Goal: Task Accomplishment & Management: Complete application form

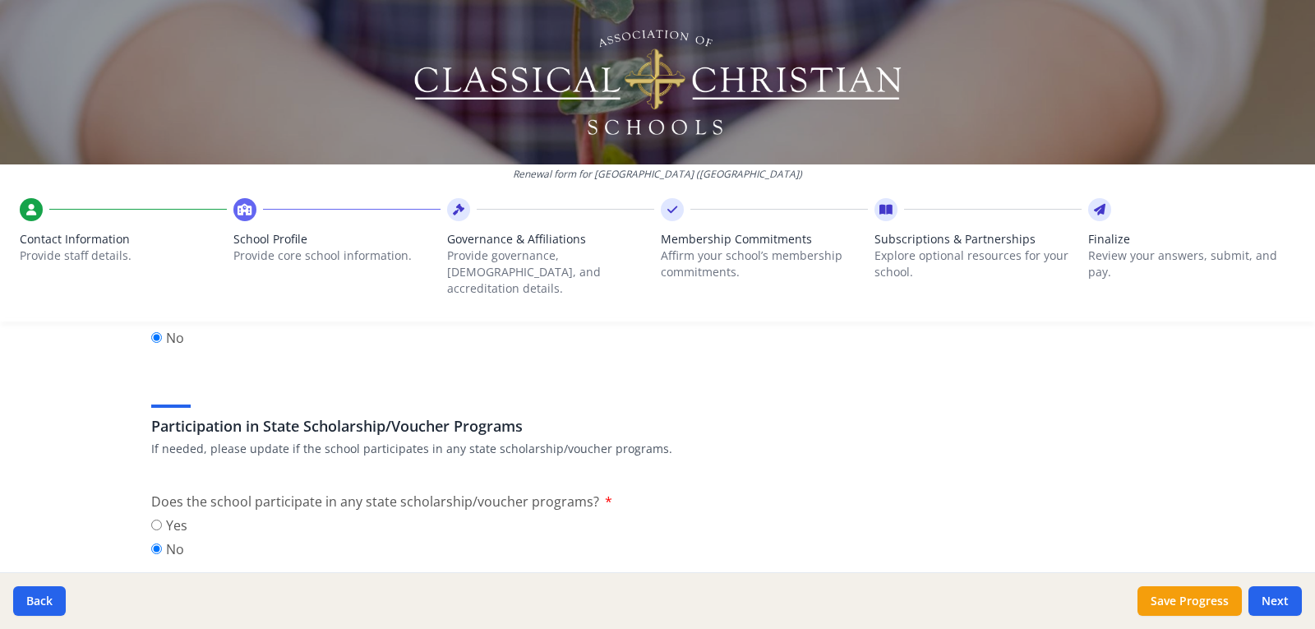
scroll to position [2128, 0]
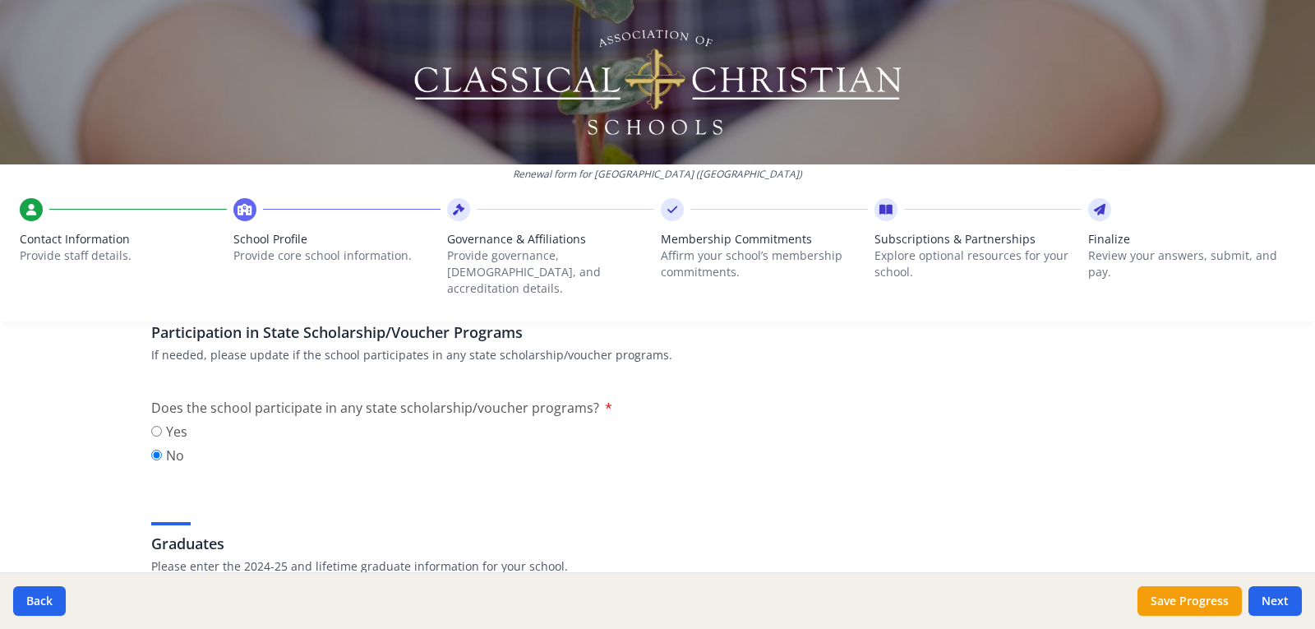
click at [168, 422] on label "Yes" at bounding box center [169, 432] width 36 height 20
click at [162, 426] on input "Yes" at bounding box center [156, 431] width 11 height 11
radio input "true"
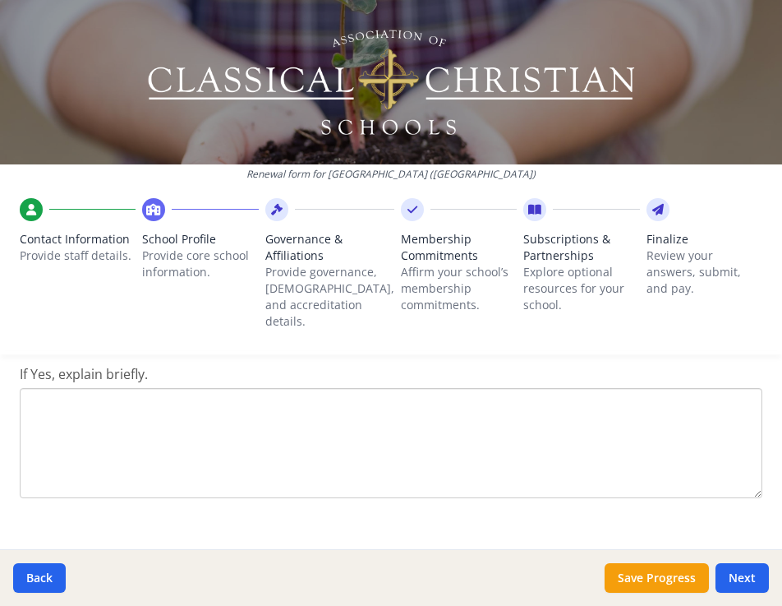
scroll to position [2325, 0]
click at [66, 355] on textarea "If Yes, explain briefly." at bounding box center [391, 410] width 743 height 110
paste textarea "Education Freedom Scholarships will allow residents of [US_STATE] who have a ch…"
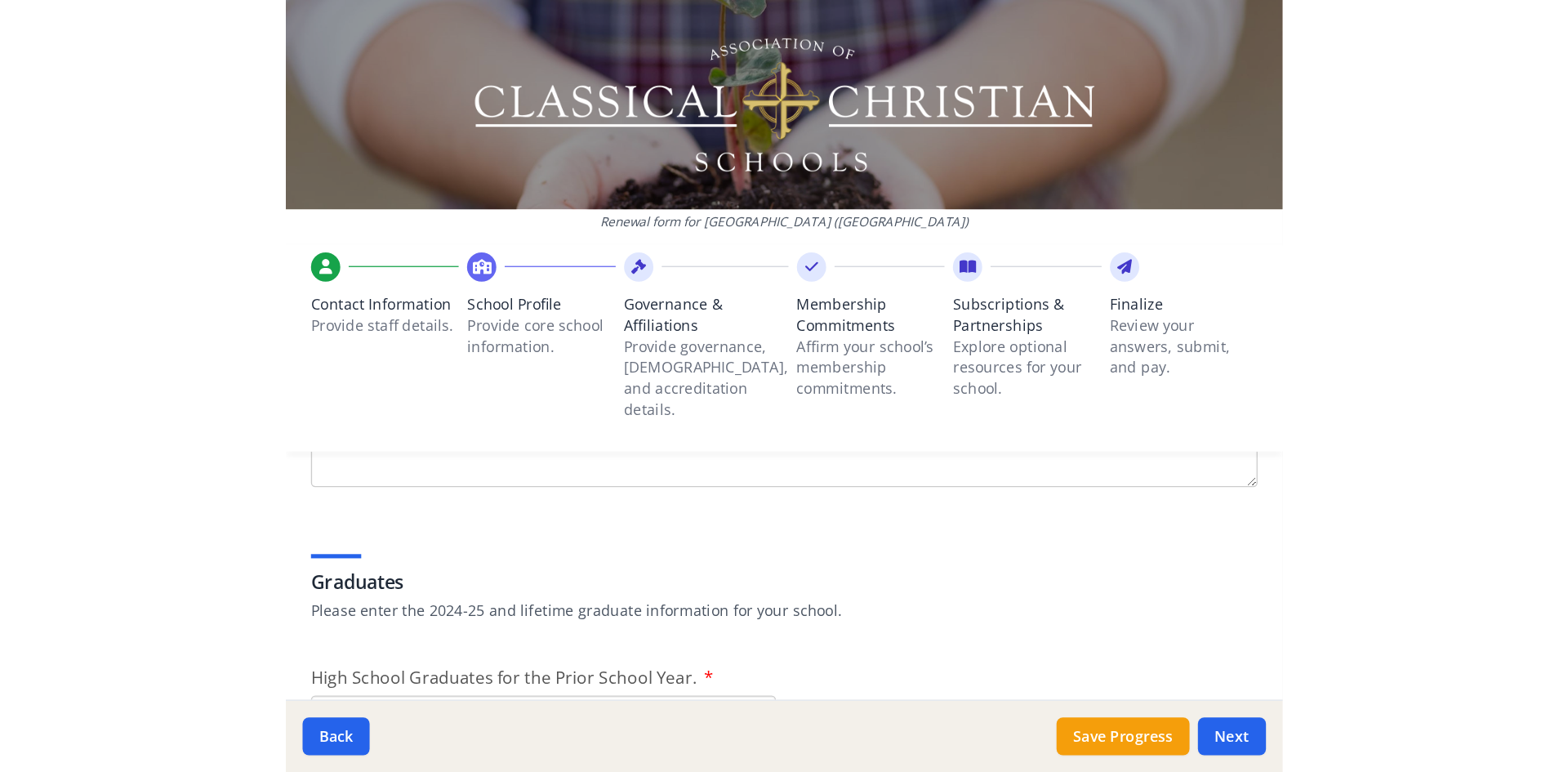
scroll to position [2392, 0]
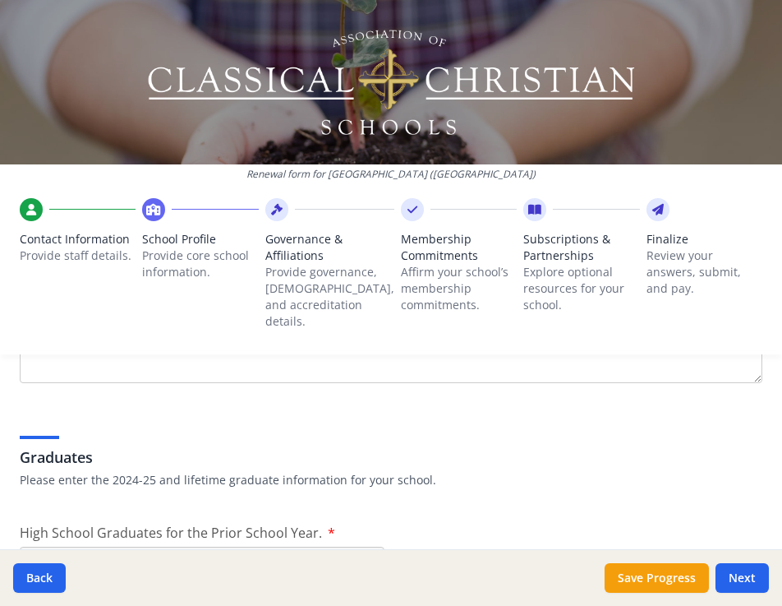
type textarea "Education Freedom Scholarships will allow residents of [US_STATE] who have a ch…"
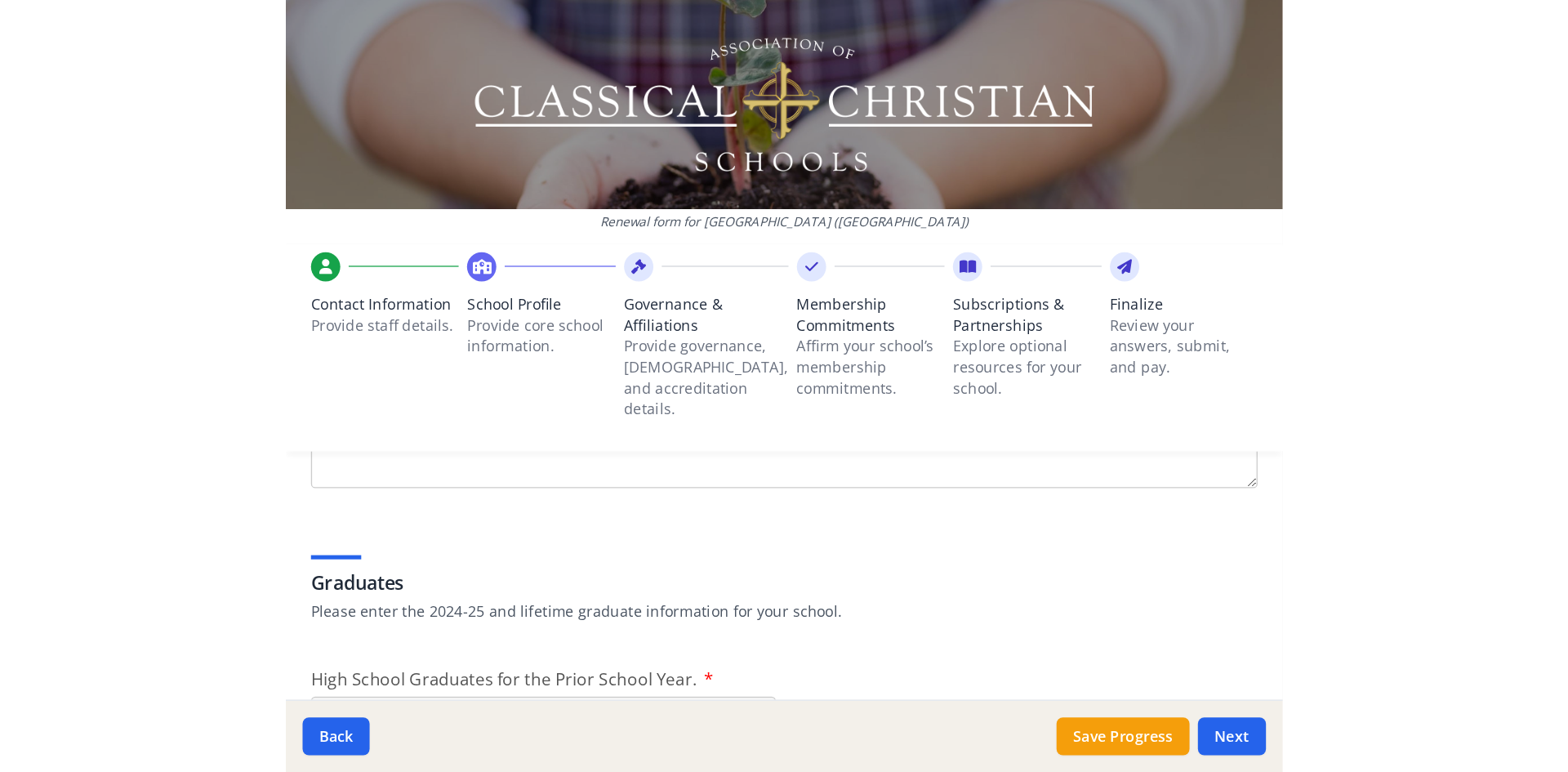
scroll to position [2360, 0]
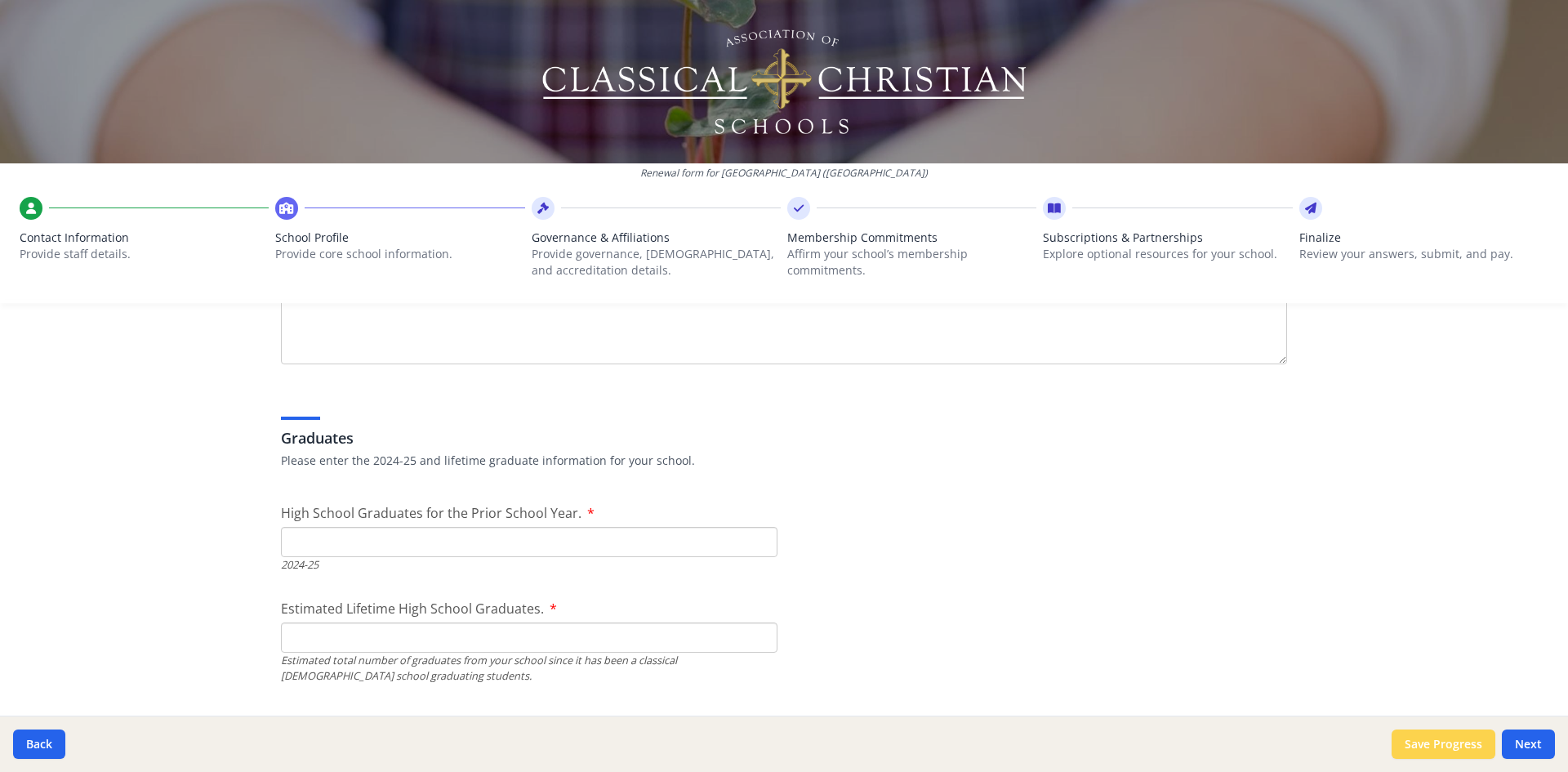
click at [1306, 624] on button "Save Progress" at bounding box center [1444, 744] width 103 height 30
type input "[PHONE_NUMBER]"
click at [401, 624] on input "Estimated Lifetime High School Graduates." at bounding box center [530, 637] width 497 height 30
type input "315"
click at [394, 536] on input "High School Graduates for the Prior School Year." at bounding box center [530, 541] width 497 height 30
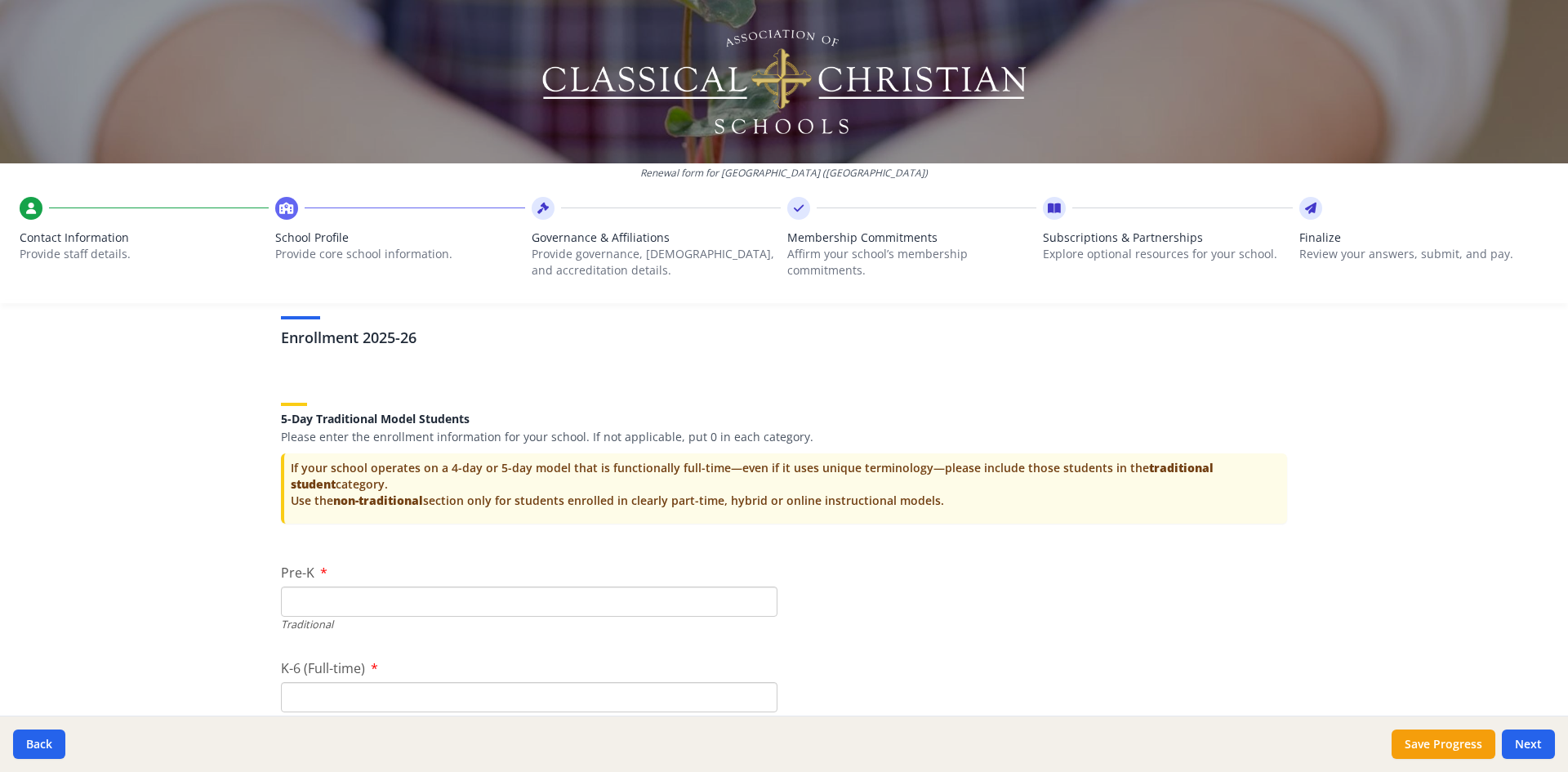
scroll to position [3421, 0]
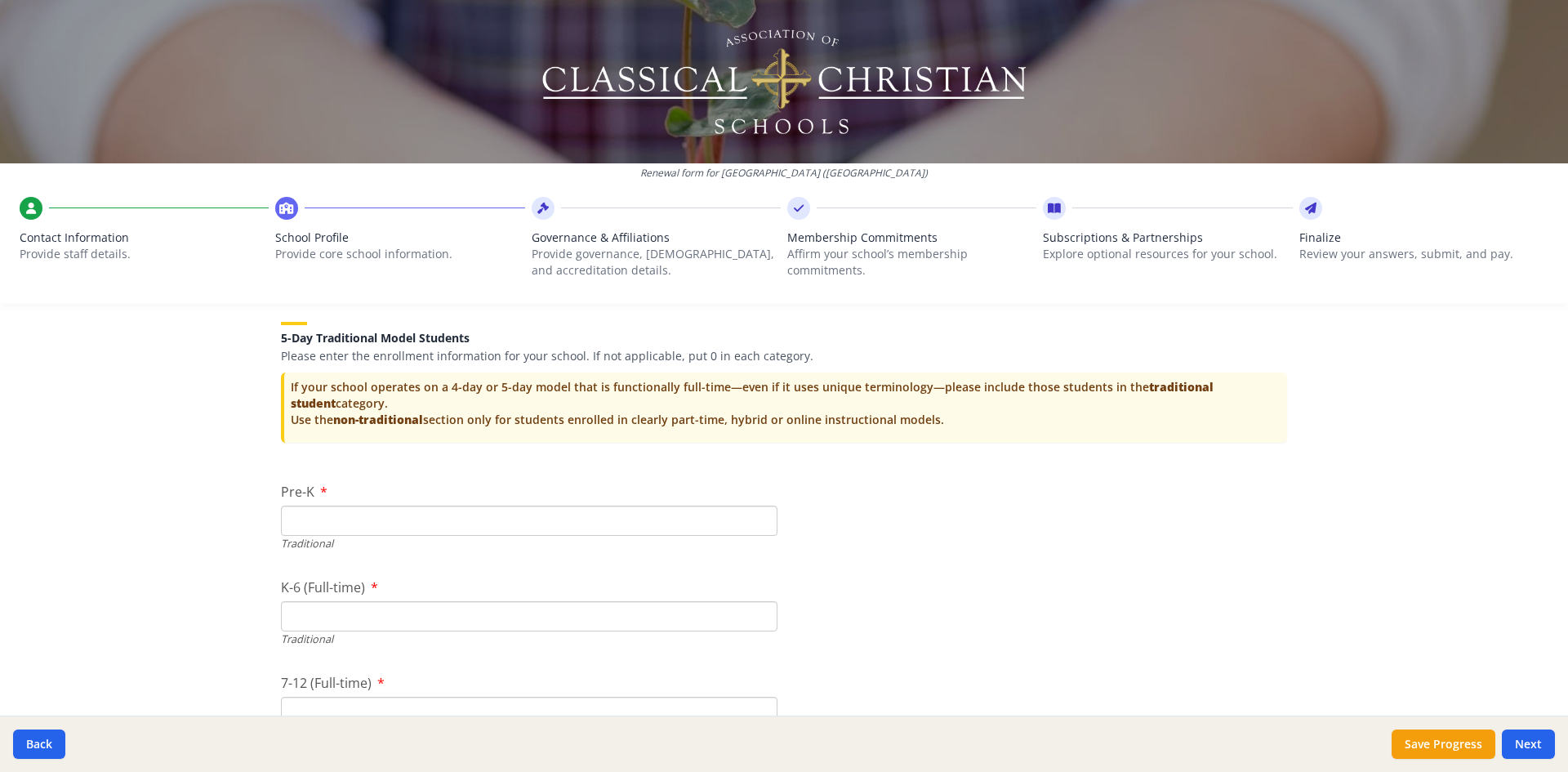
type input "45"
click at [341, 530] on input "Pre-K" at bounding box center [530, 521] width 497 height 30
type input "53"
drag, startPoint x: 316, startPoint y: 626, endPoint x: 324, endPoint y: 628, distance: 8.2
click at [316, 624] on input "K-6 (Full-time)" at bounding box center [530, 616] width 497 height 30
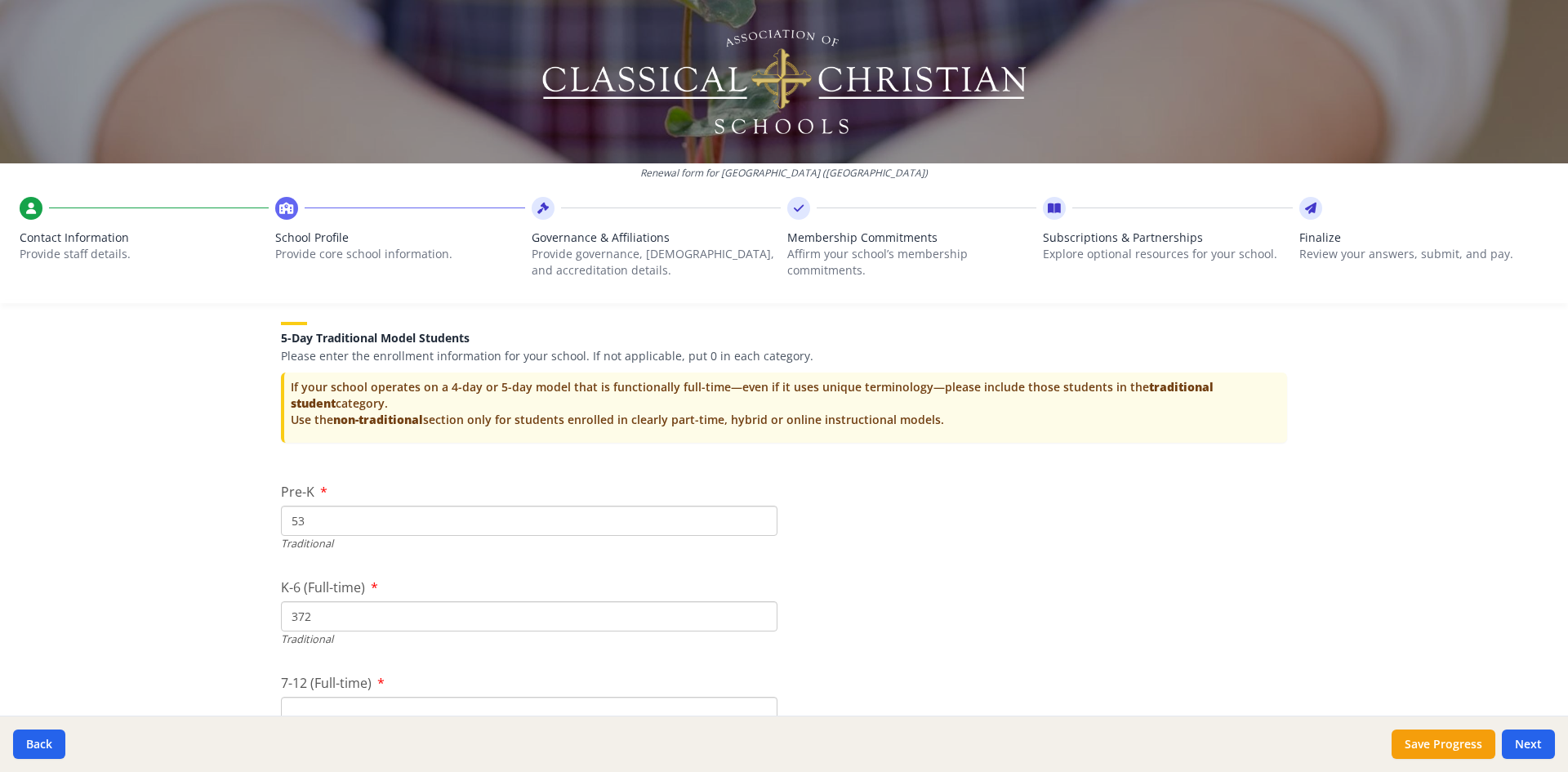
click at [350, 622] on input "372" at bounding box center [530, 616] width 497 height 30
type input "445"
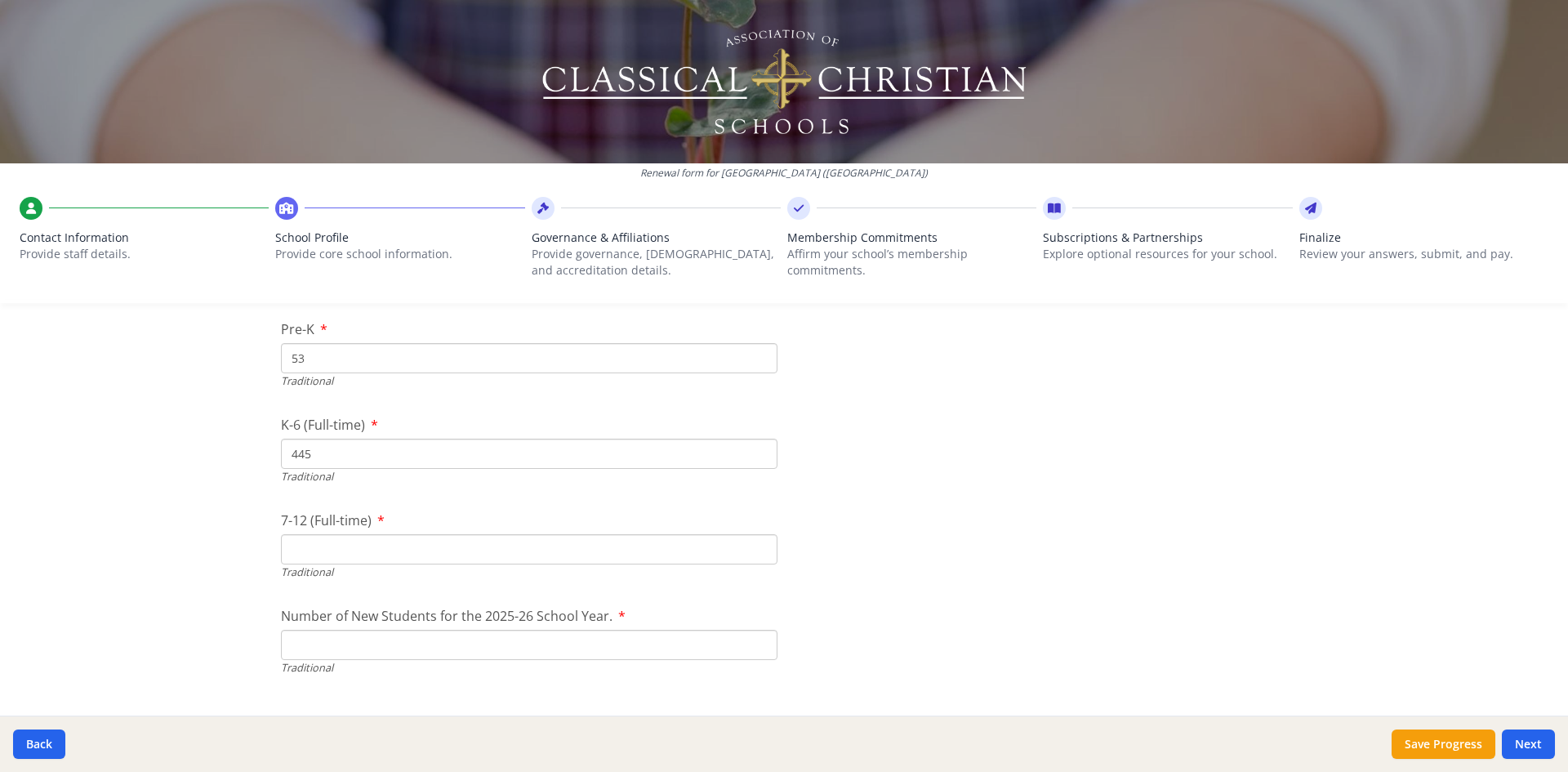
scroll to position [3585, 0]
click at [377, 548] on input "7-12 (Full-time)" at bounding box center [530, 548] width 497 height 30
type input "368"
click at [380, 624] on input "Number of New Students for the 2025-26 School Year." at bounding box center [530, 644] width 497 height 30
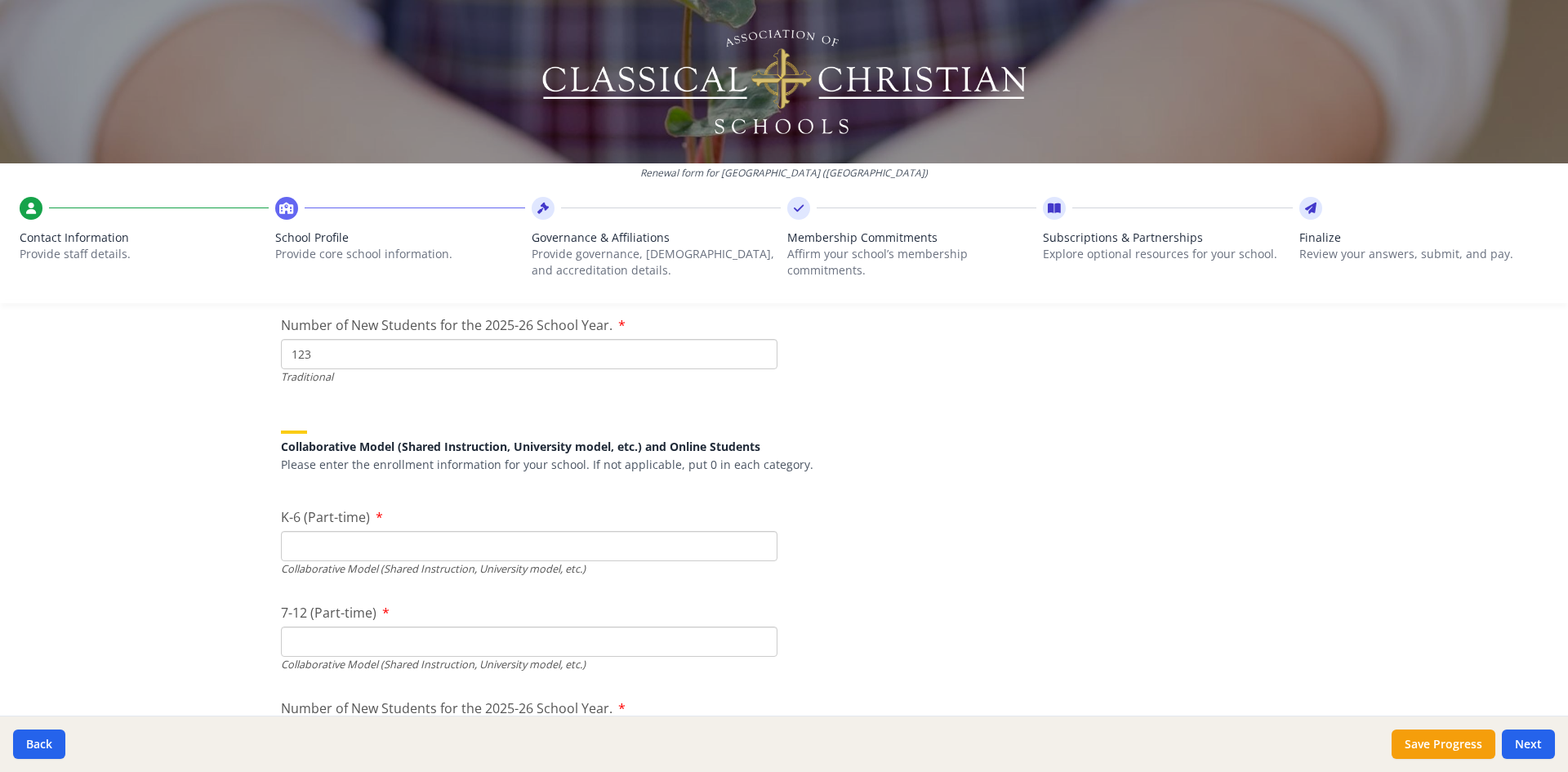
scroll to position [3911, 0]
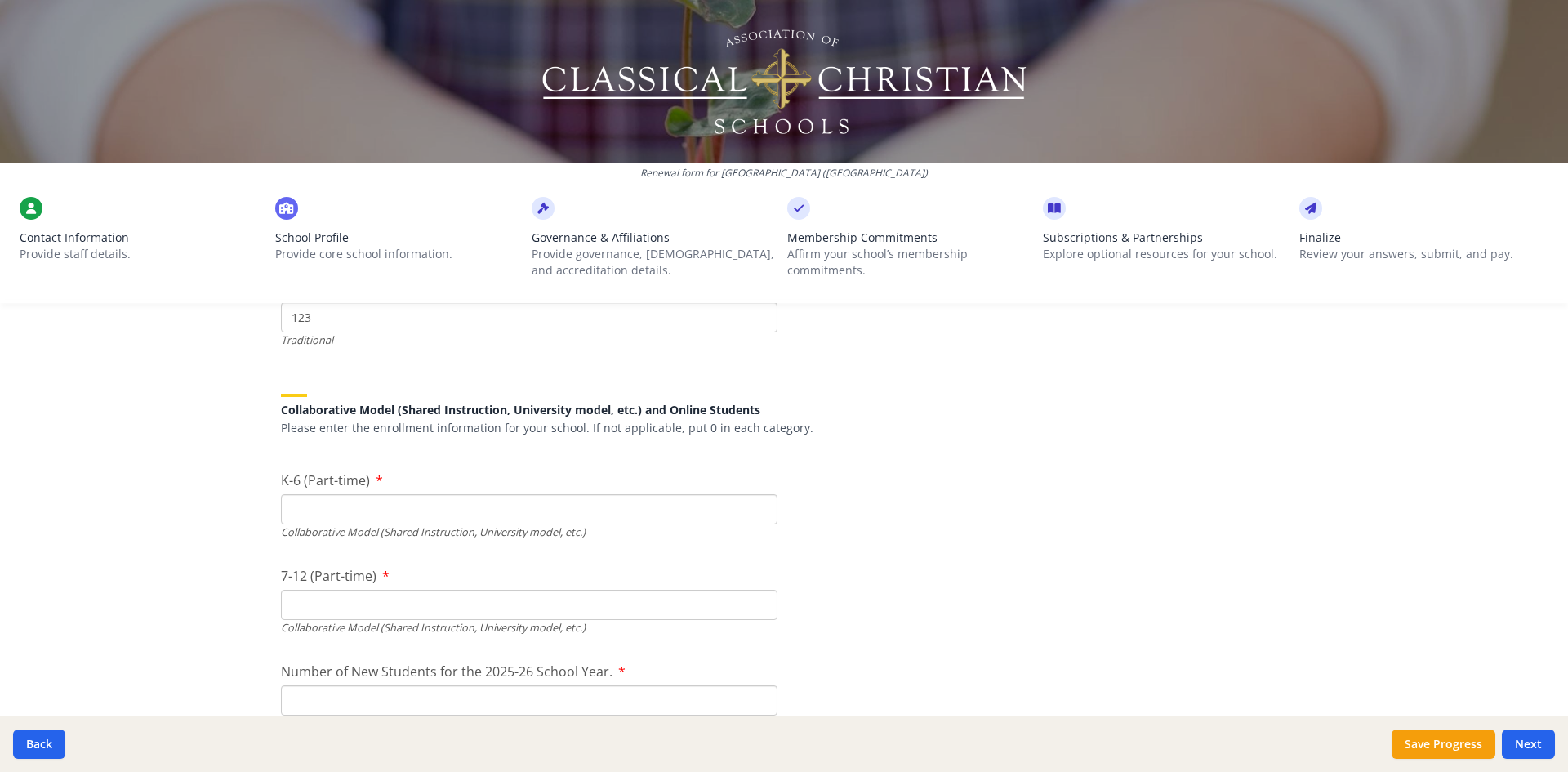
type input "123"
click at [589, 503] on input "K-6 (Part-time)" at bounding box center [530, 509] width 497 height 30
type input "0"
click at [522, 600] on input "7-12 (Part-time)" at bounding box center [530, 604] width 497 height 30
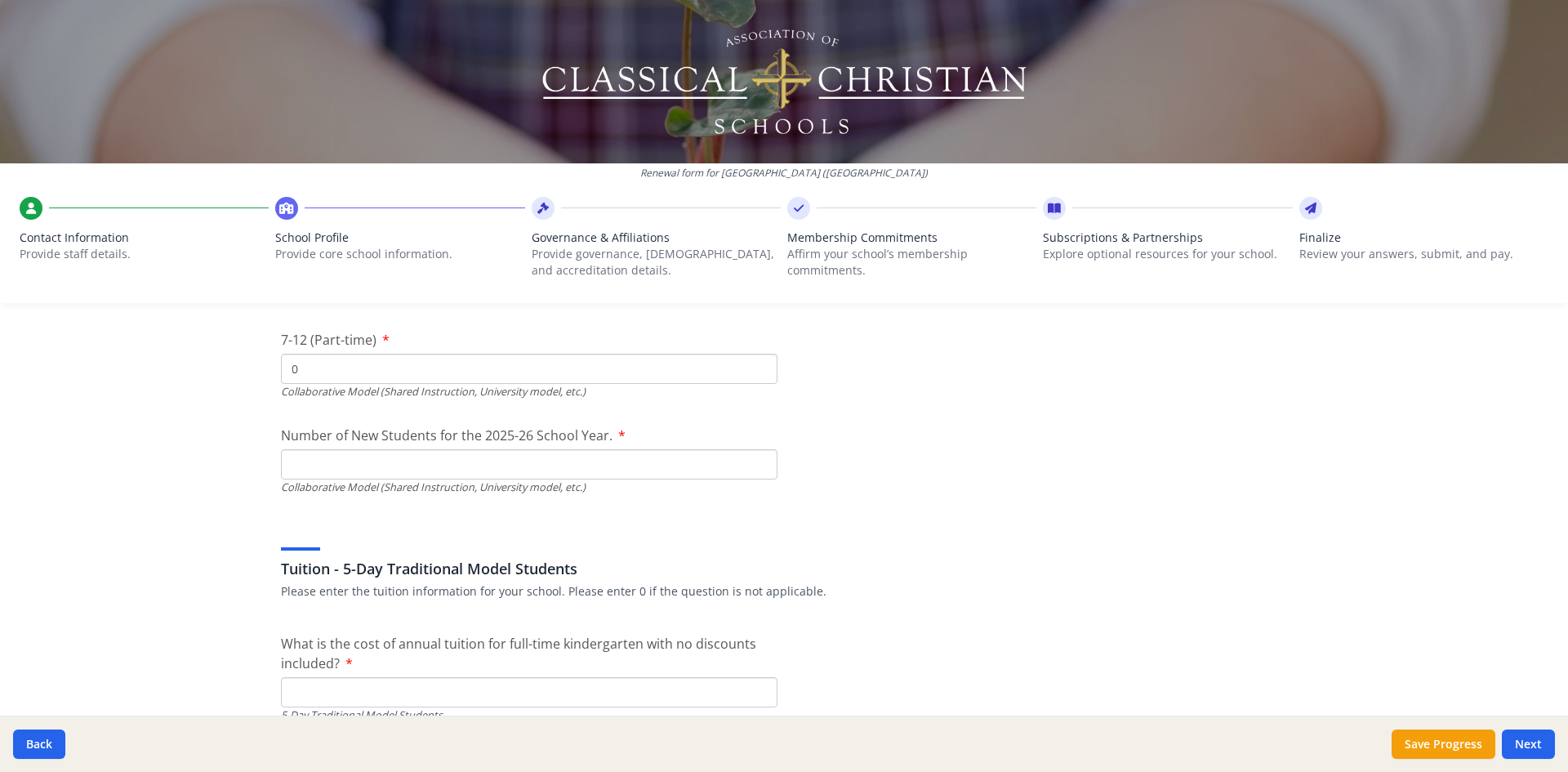
scroll to position [4156, 0]
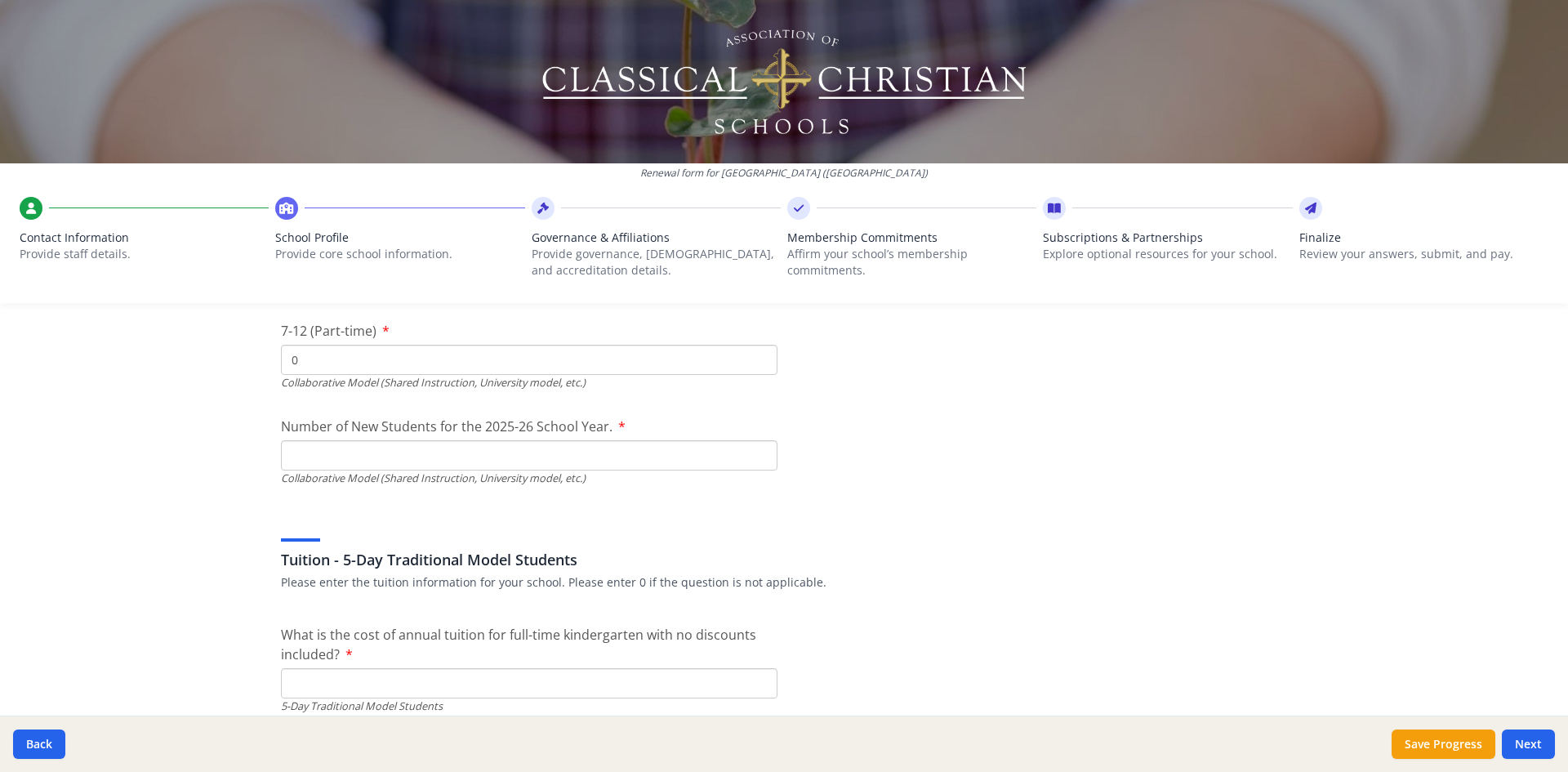
type input "0"
click at [422, 87] on input "Number of New Students for the 2025-26 School Year." at bounding box center [530, 73] width 497 height 30
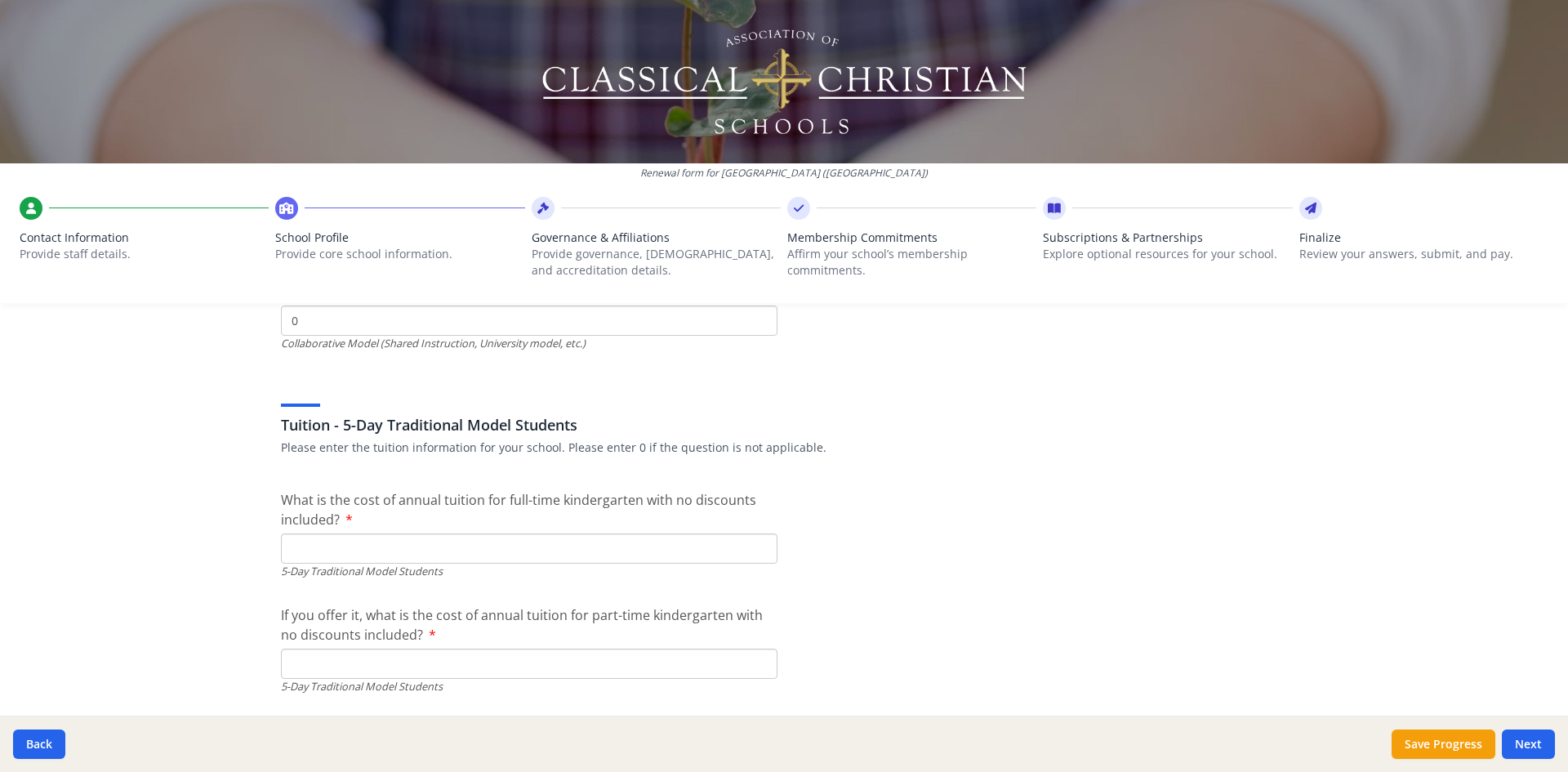
scroll to position [4400, 0]
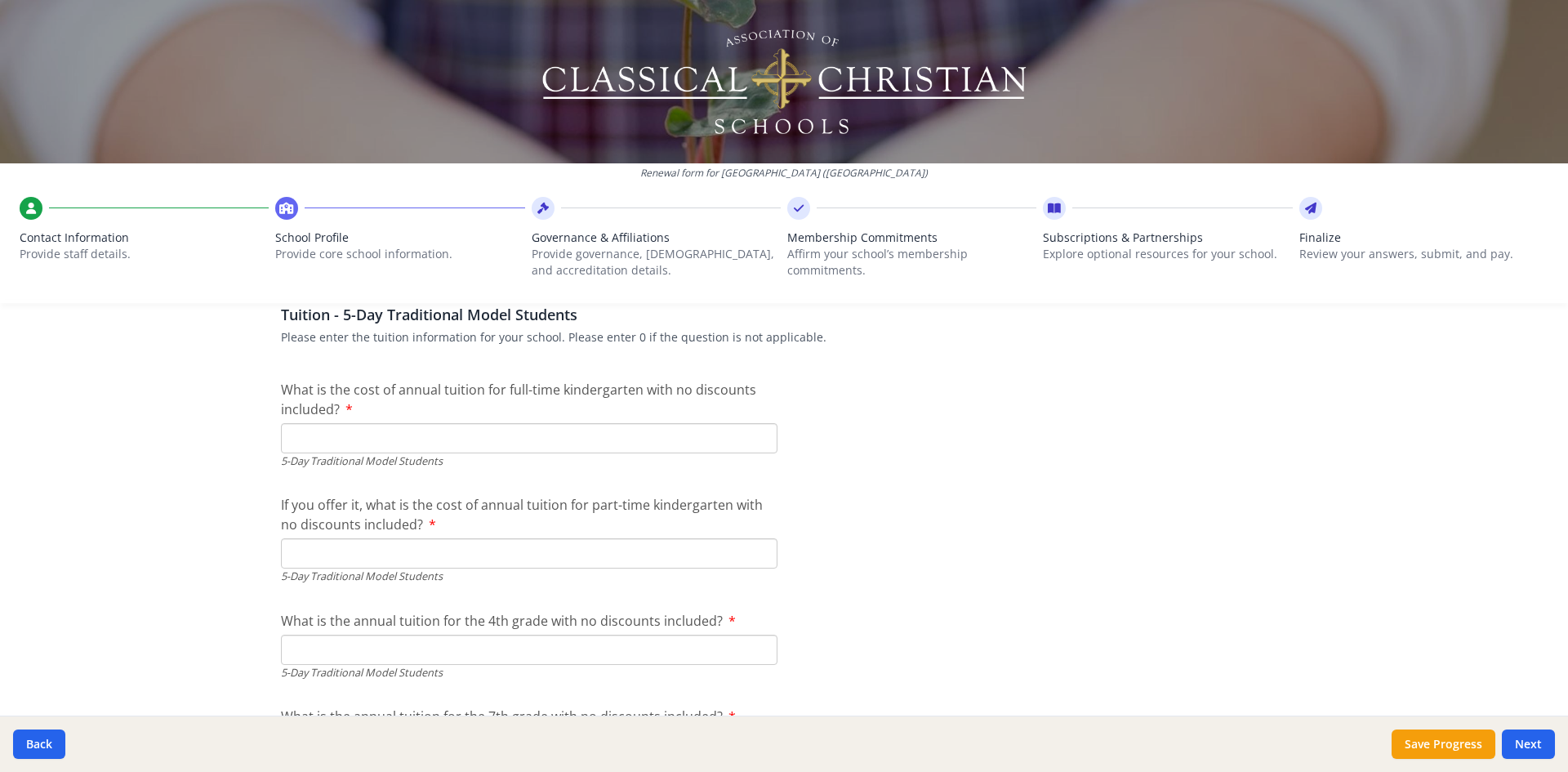
type input "0"
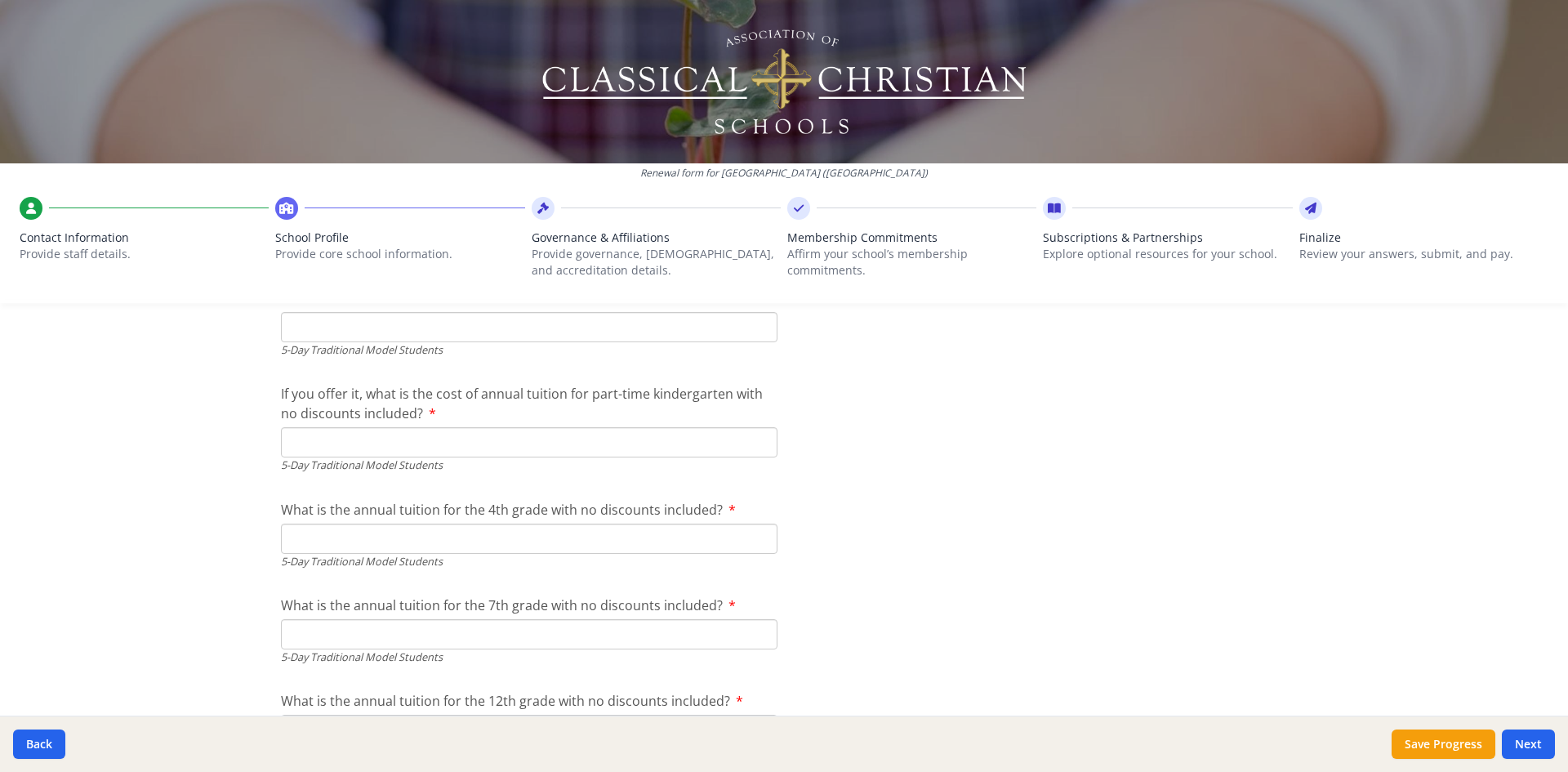
scroll to position [4483, 0]
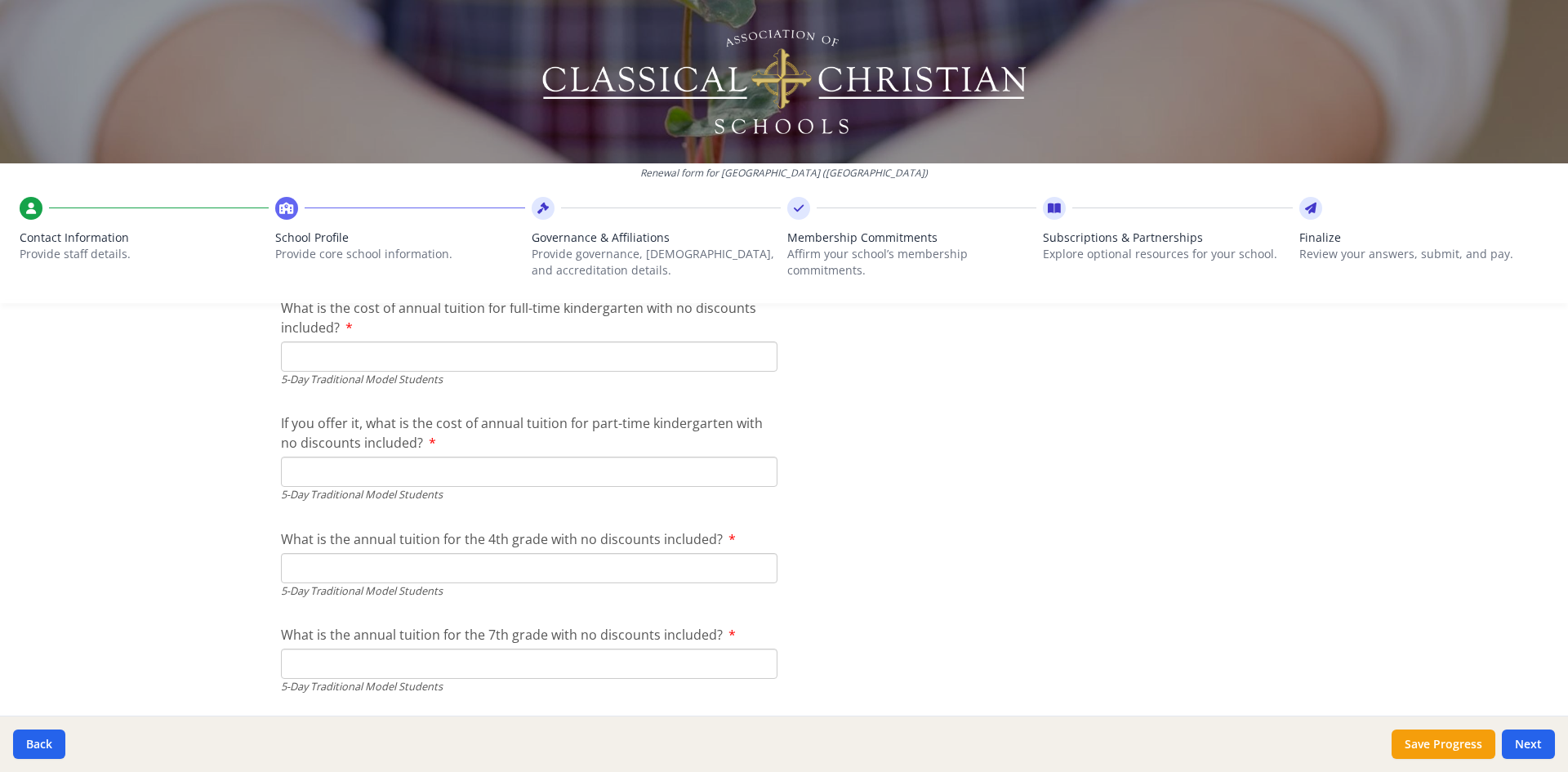
click at [387, 470] on input "If you offer it, what is the cost of annual tuition for part-time kindergarten …" at bounding box center [530, 471] width 497 height 30
type input "$10 397"
click at [369, 574] on input "What is the annual tuition for the 4th grade with no discounts included?" at bounding box center [530, 567] width 497 height 30
type input "$10 397"
click at [368, 624] on input "What is the annual tuition for the 7th grade with no discounts included?" at bounding box center [530, 664] width 497 height 30
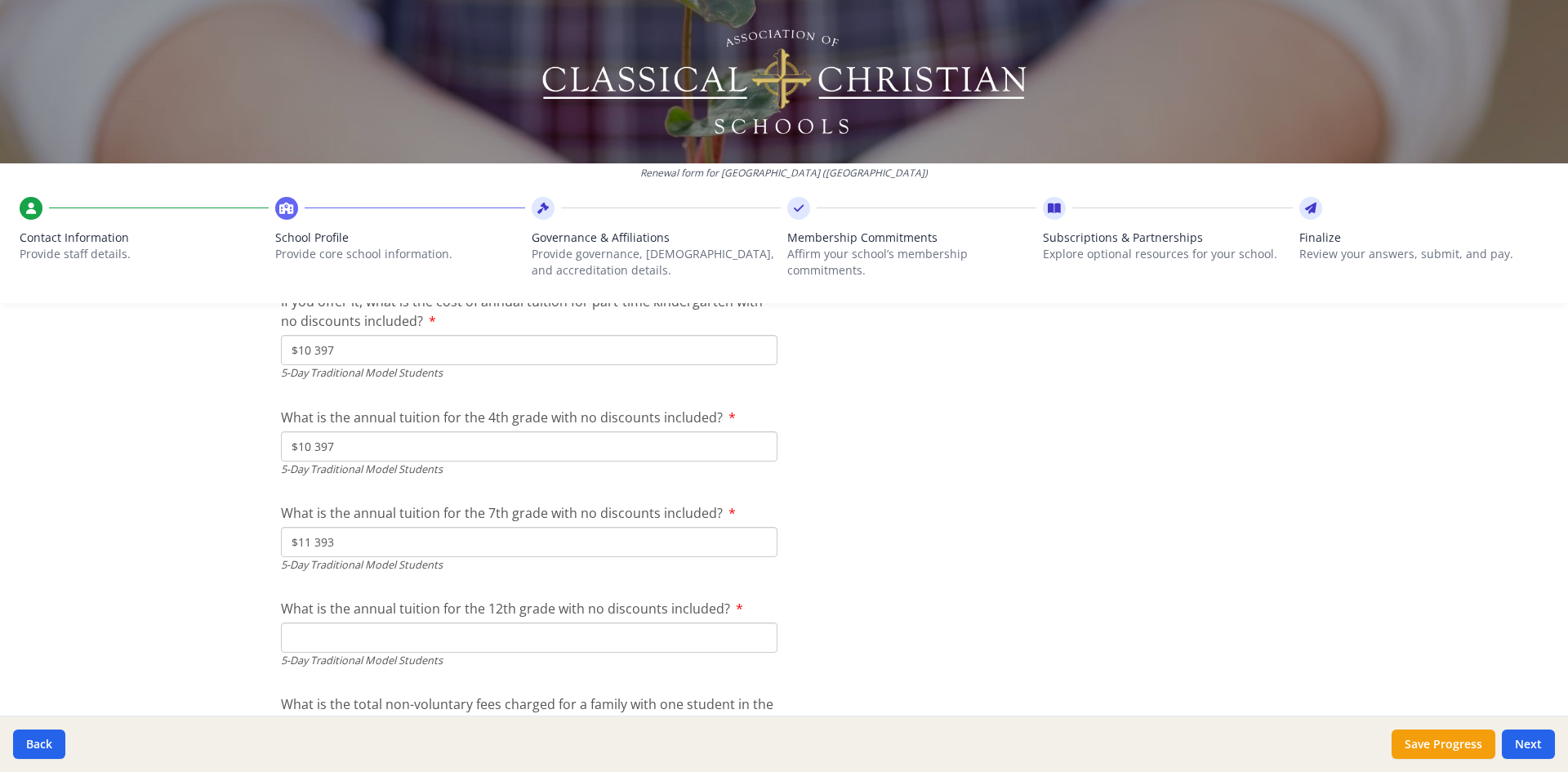
scroll to position [4646, 0]
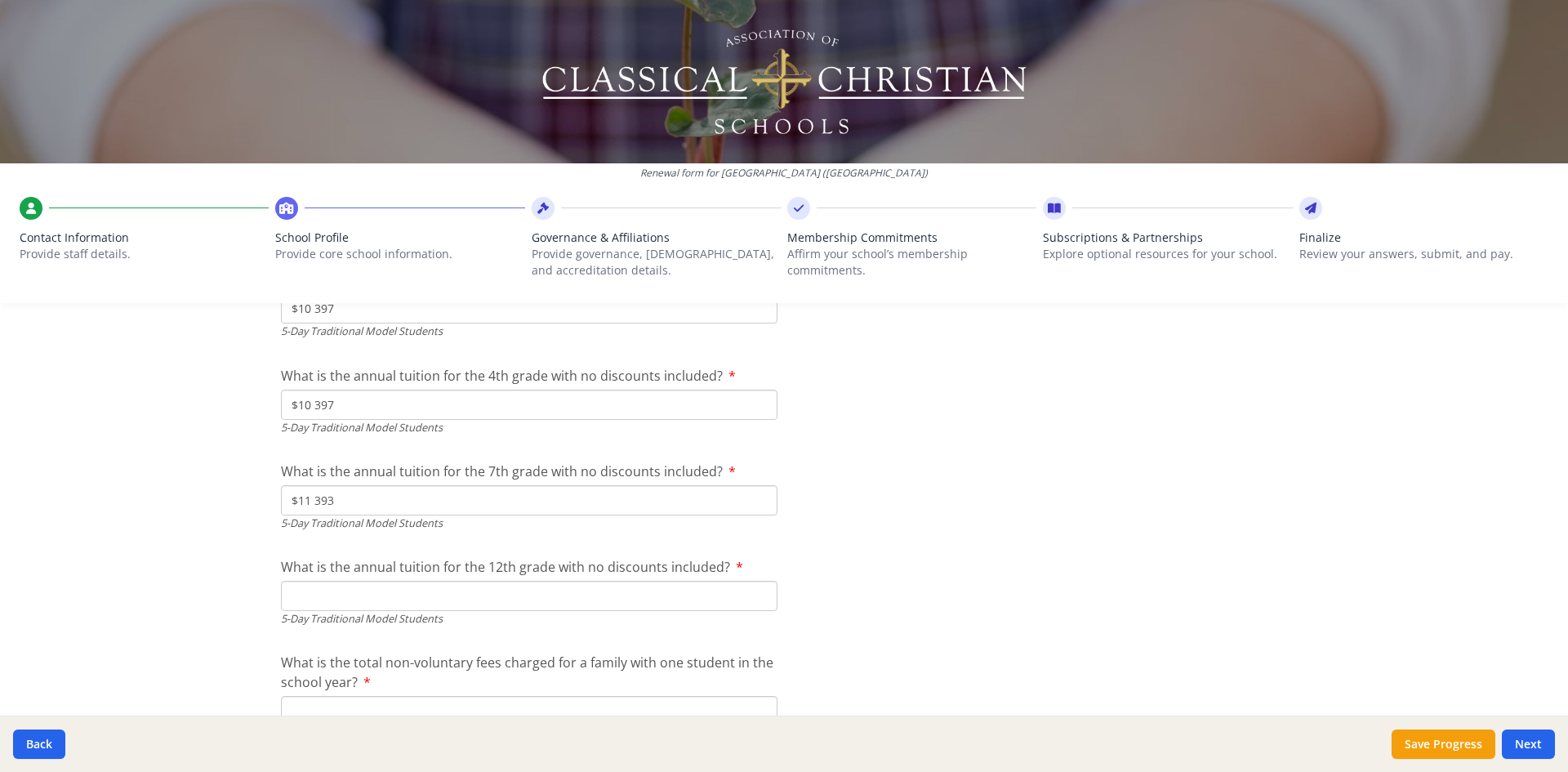
type input "$11 393"
click at [421, 598] on input "What is the annual tuition for the 12th grade with no discounts included?" at bounding box center [530, 595] width 497 height 30
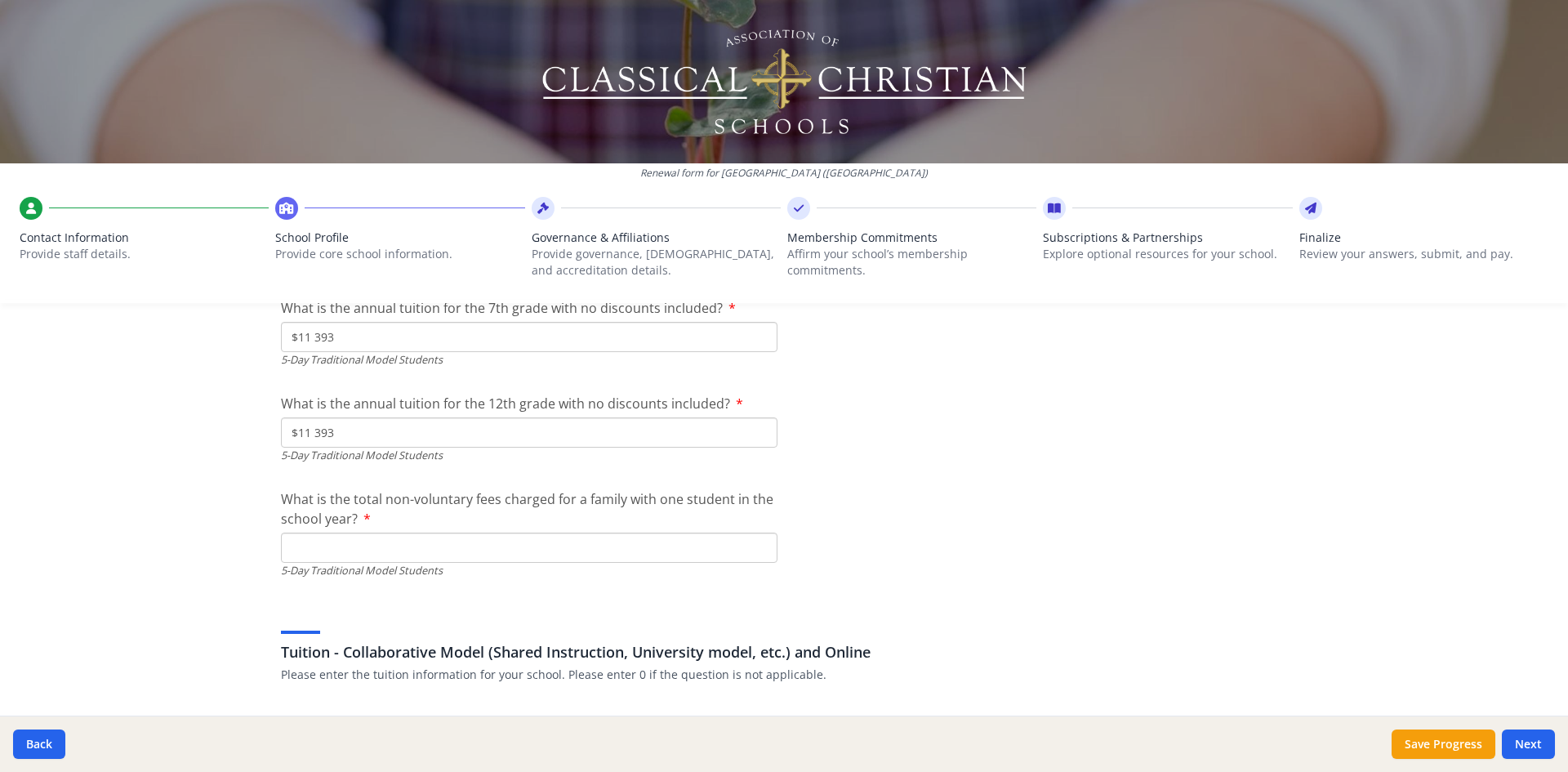
type input "$11 393"
click at [437, 545] on input "What is the total non-voluntary fees charged for a family with one student in t…" at bounding box center [530, 547] width 497 height 30
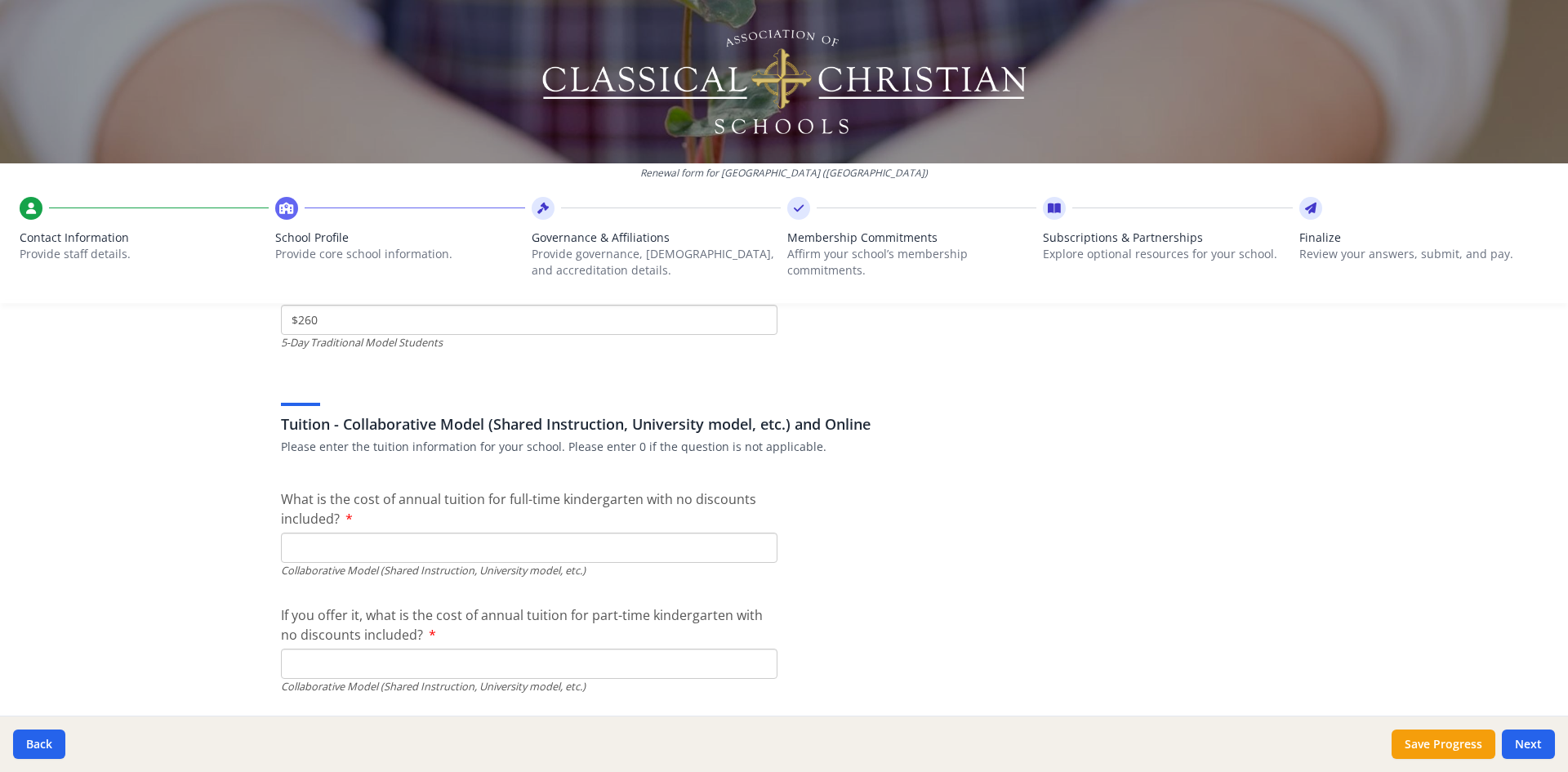
scroll to position [5054, 0]
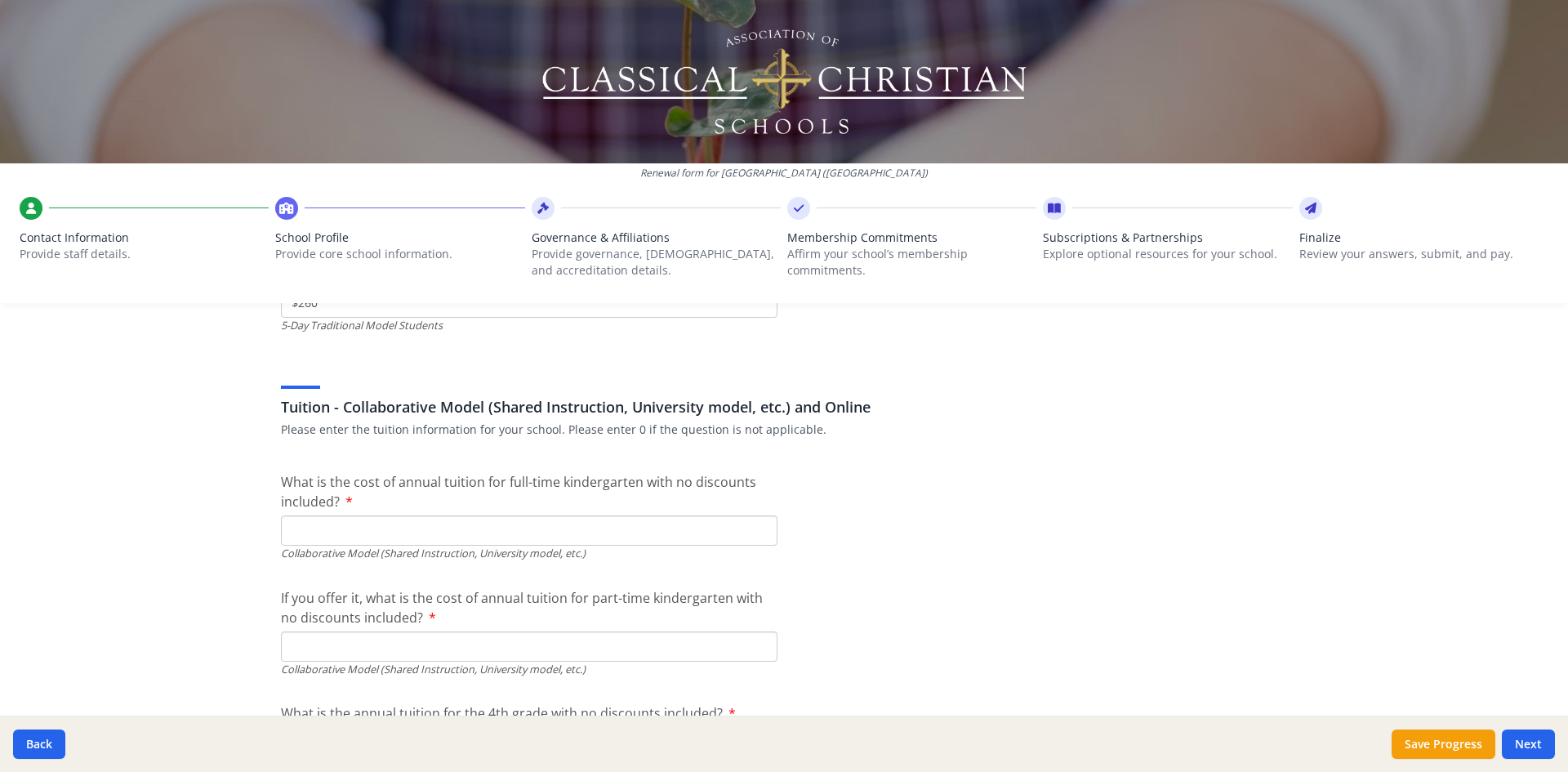
type input "$260"
type input "$0"
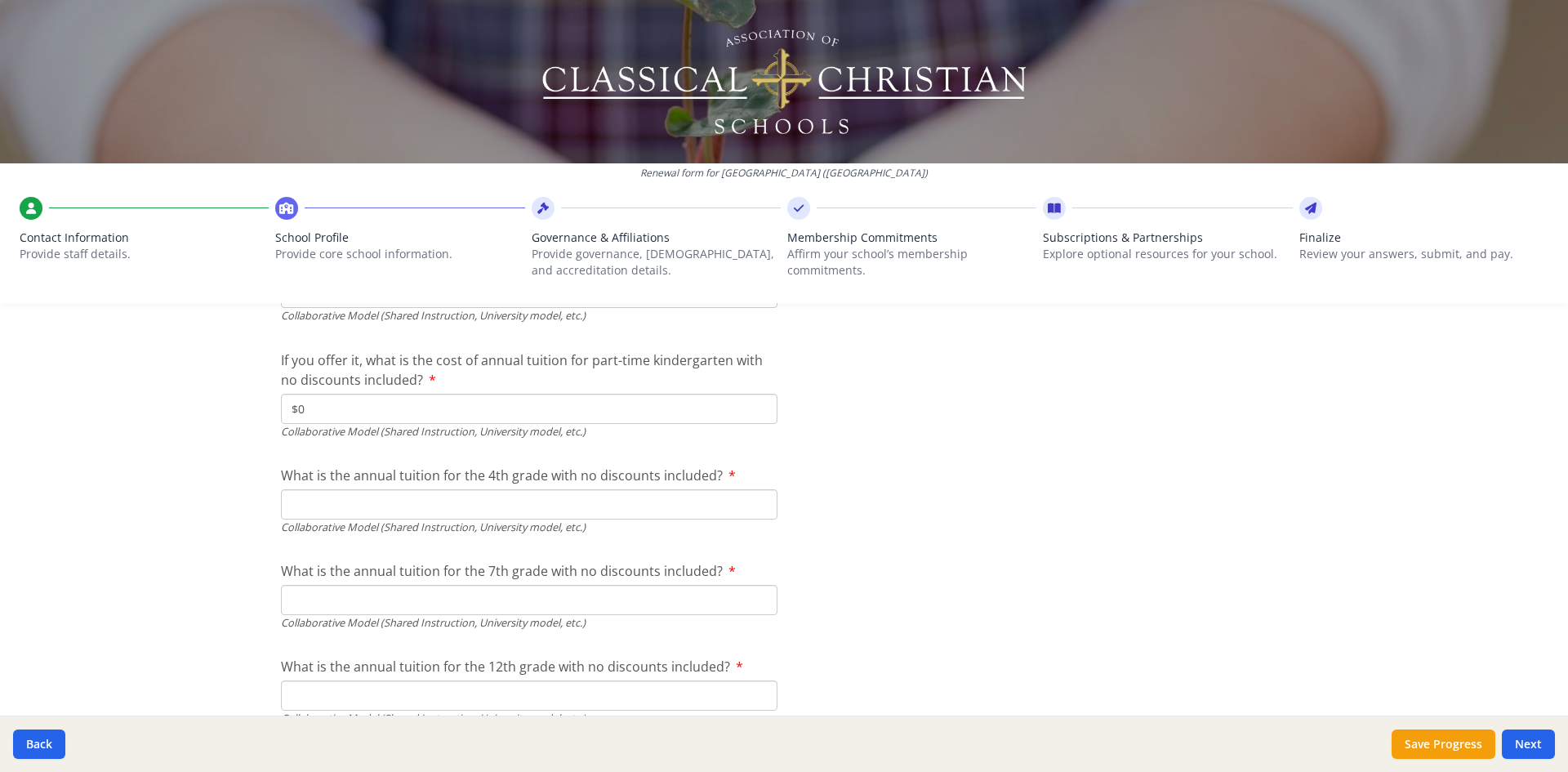
scroll to position [5300, 0]
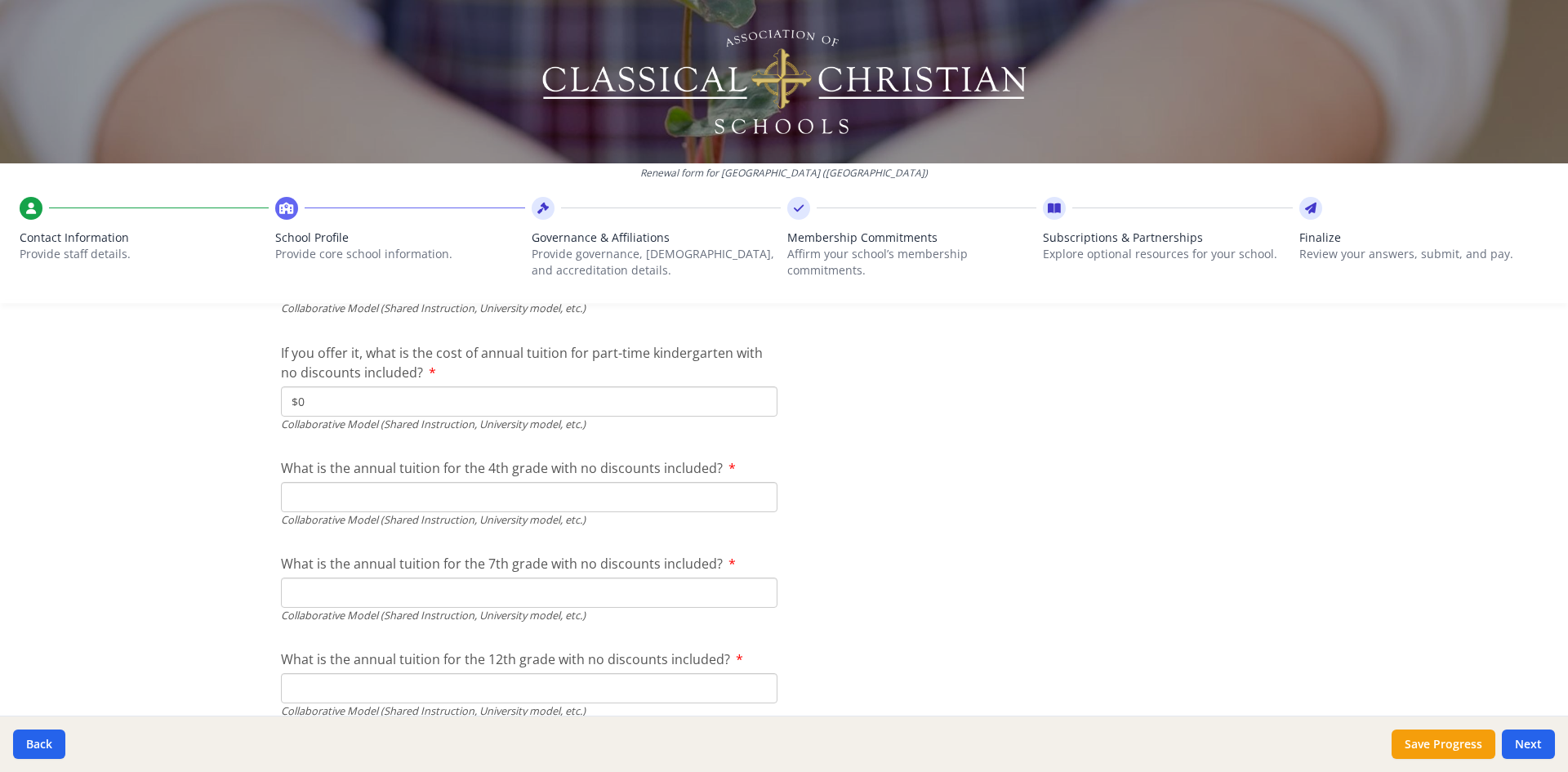
type input "$0"
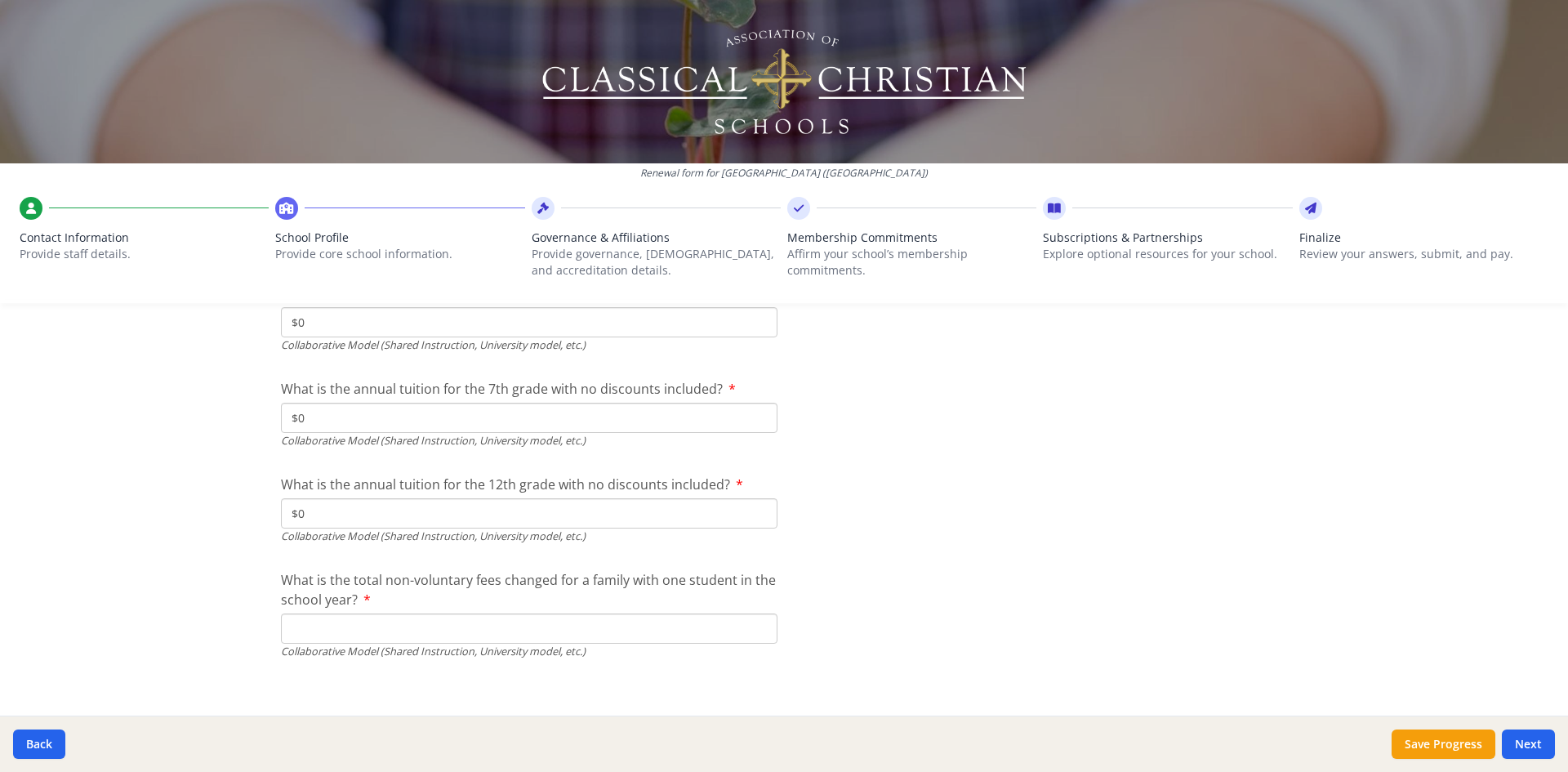
scroll to position [5487, 0]
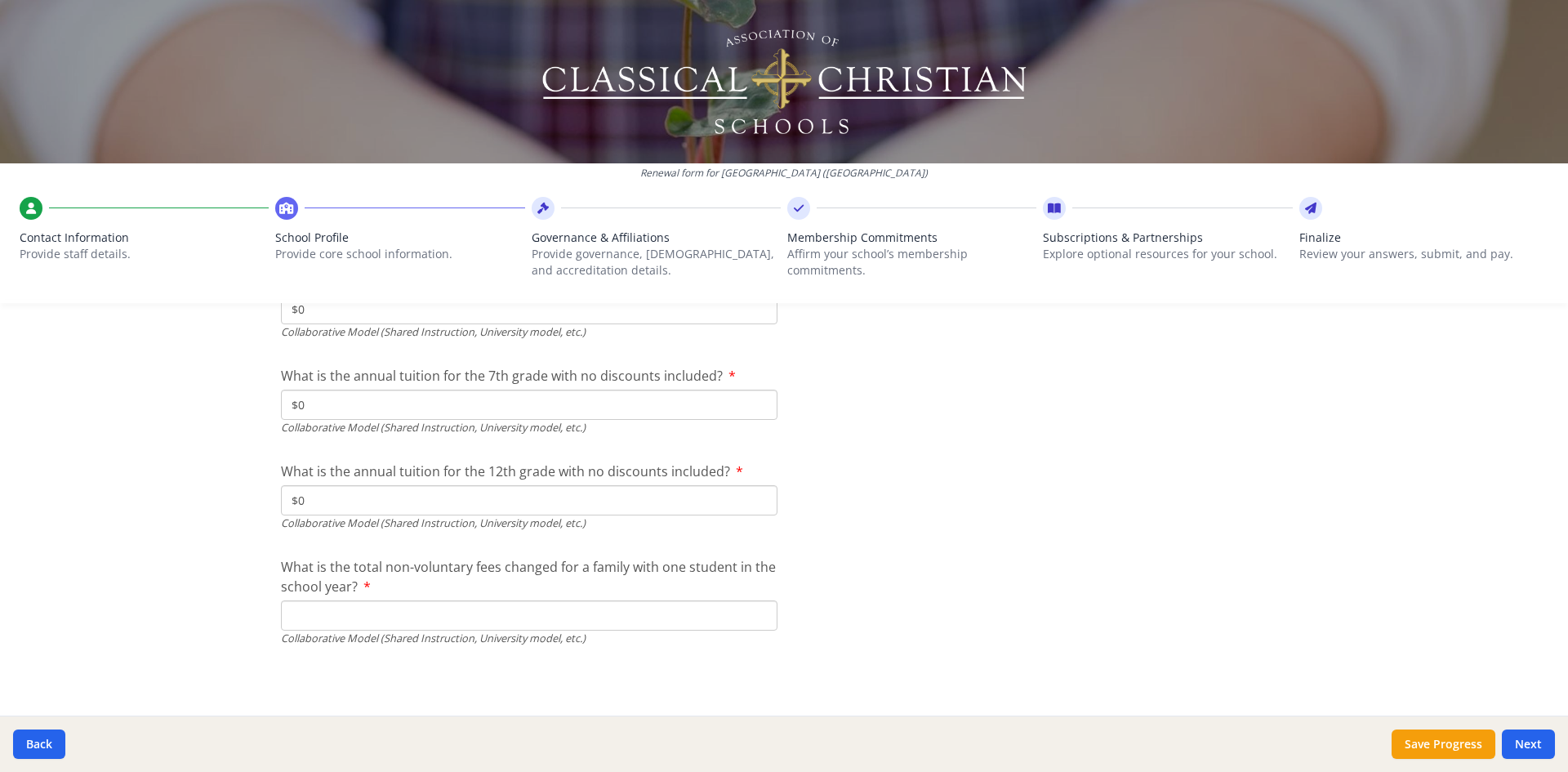
type input "$0"
click at [352, 619] on input "What is the total non-voluntary fees changed for a family with one student in t…" at bounding box center [530, 615] width 497 height 30
type input "$0"
click at [1306, 624] on button "Next" at bounding box center [1528, 744] width 53 height 30
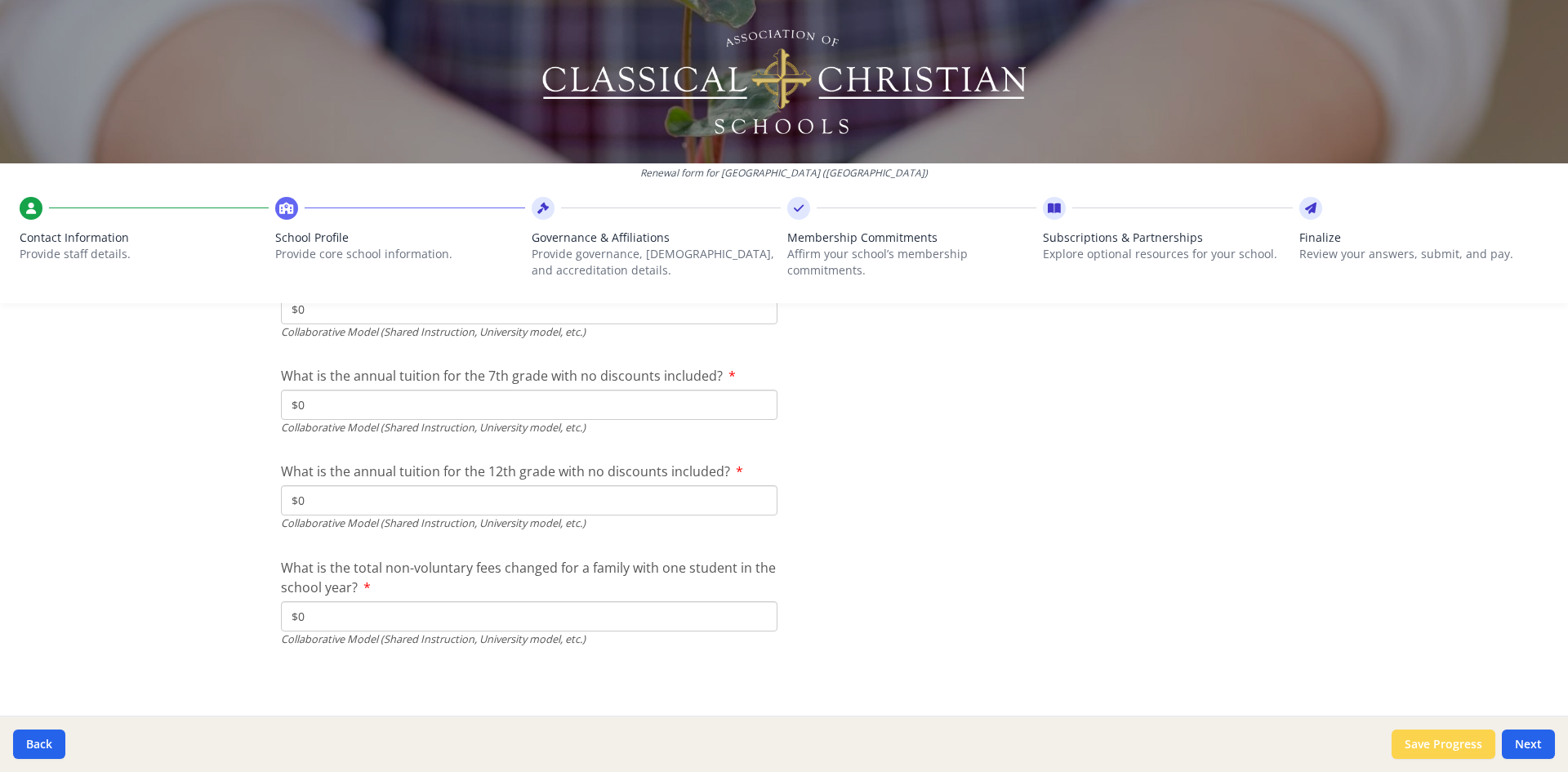
click at [1306, 624] on button "Save Progress" at bounding box center [1444, 744] width 103 height 30
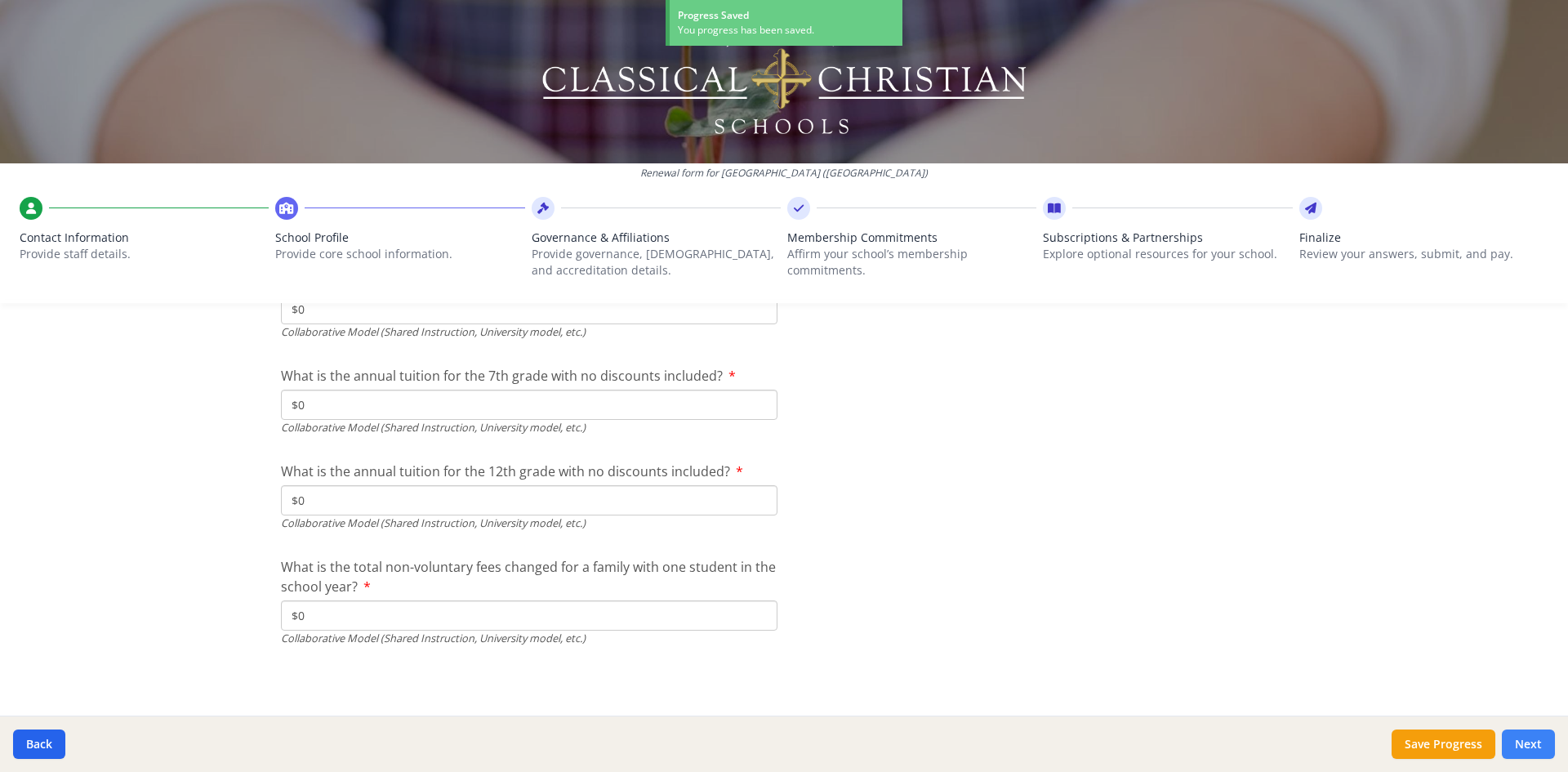
scroll to position [5487, 0]
click at [1306, 624] on button "Next" at bounding box center [1528, 744] width 53 height 30
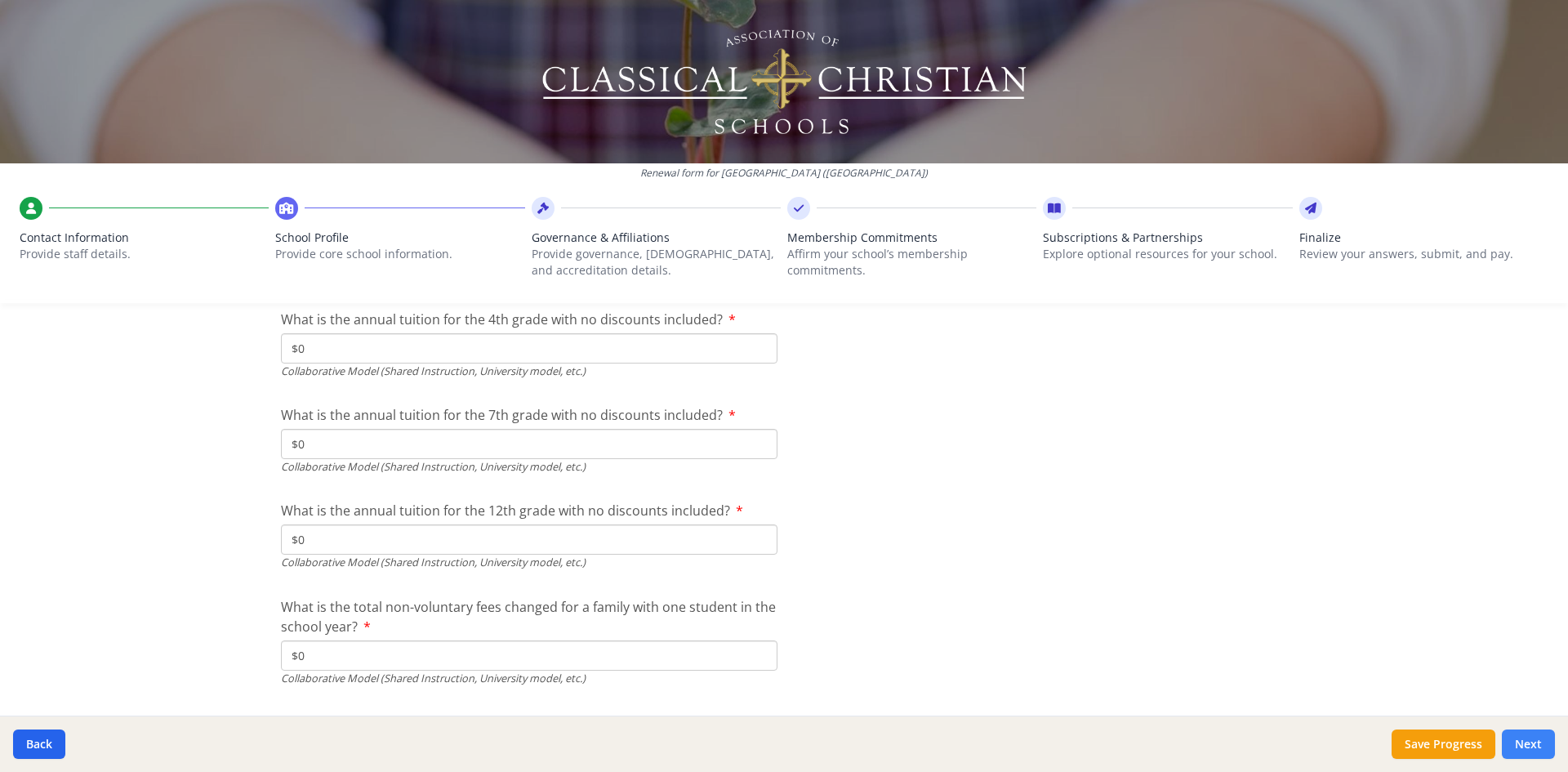
scroll to position [5515, 0]
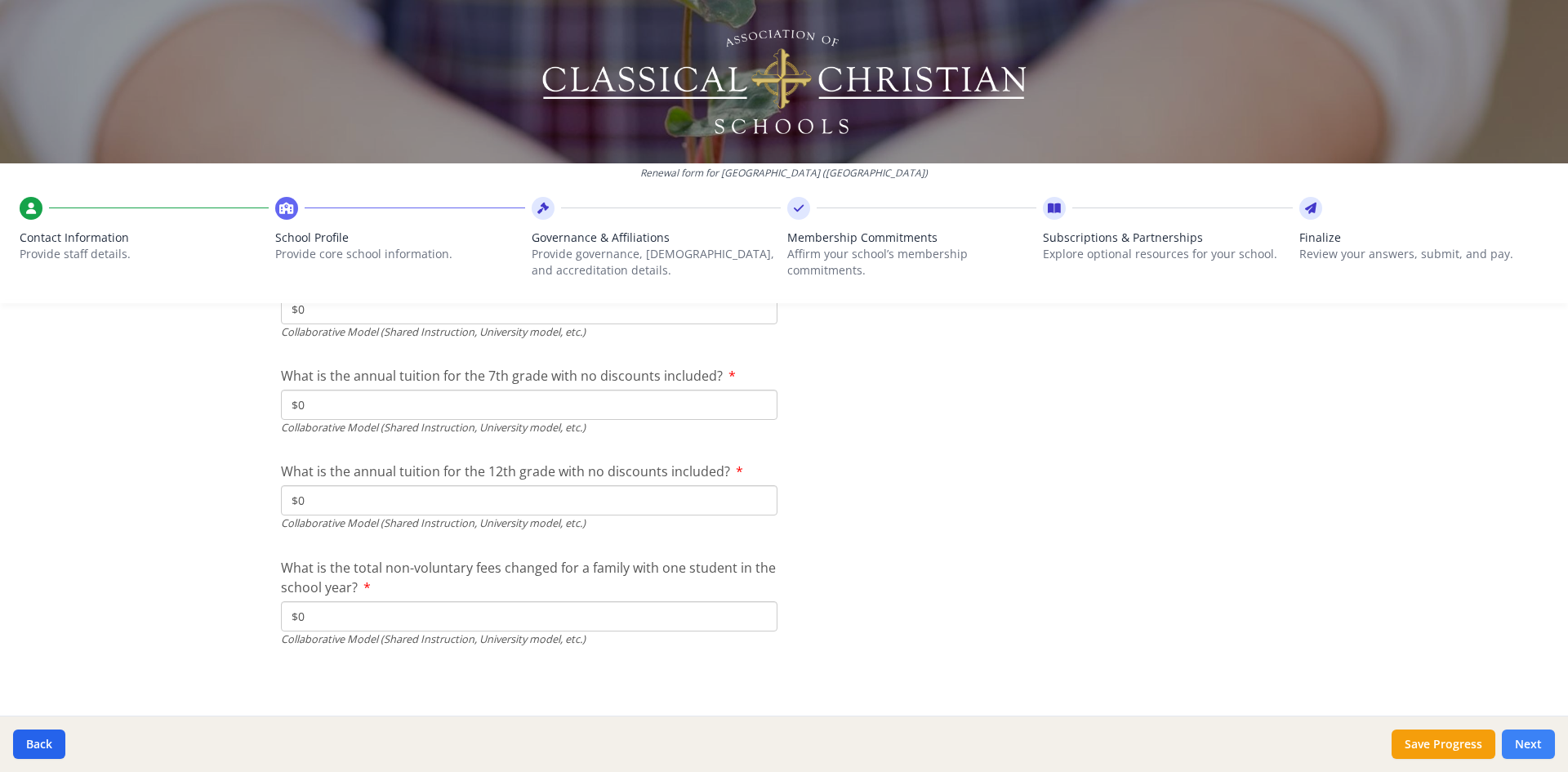
click at [1306, 624] on button "Next" at bounding box center [1528, 744] width 53 height 30
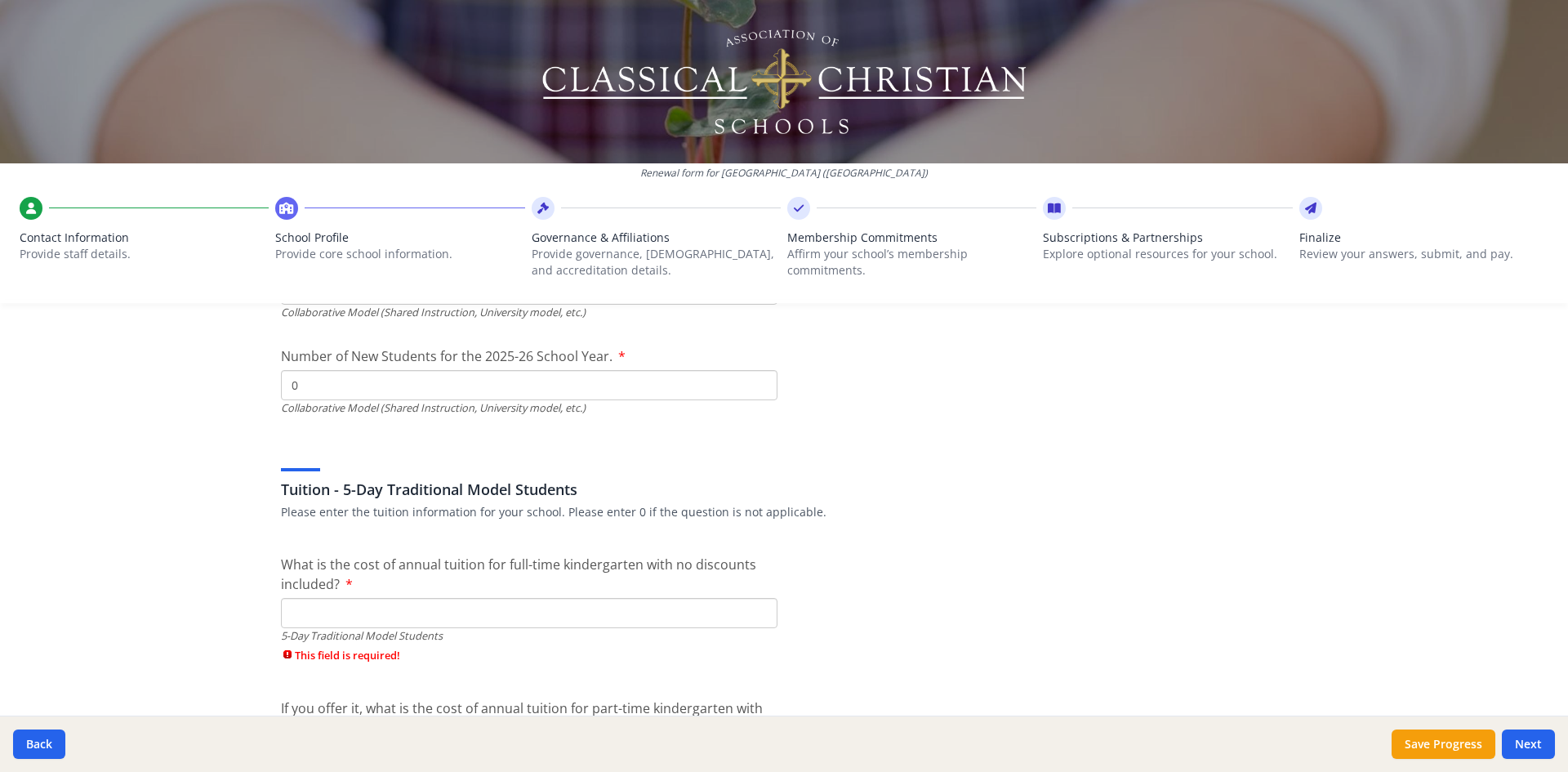
scroll to position [4372, 0]
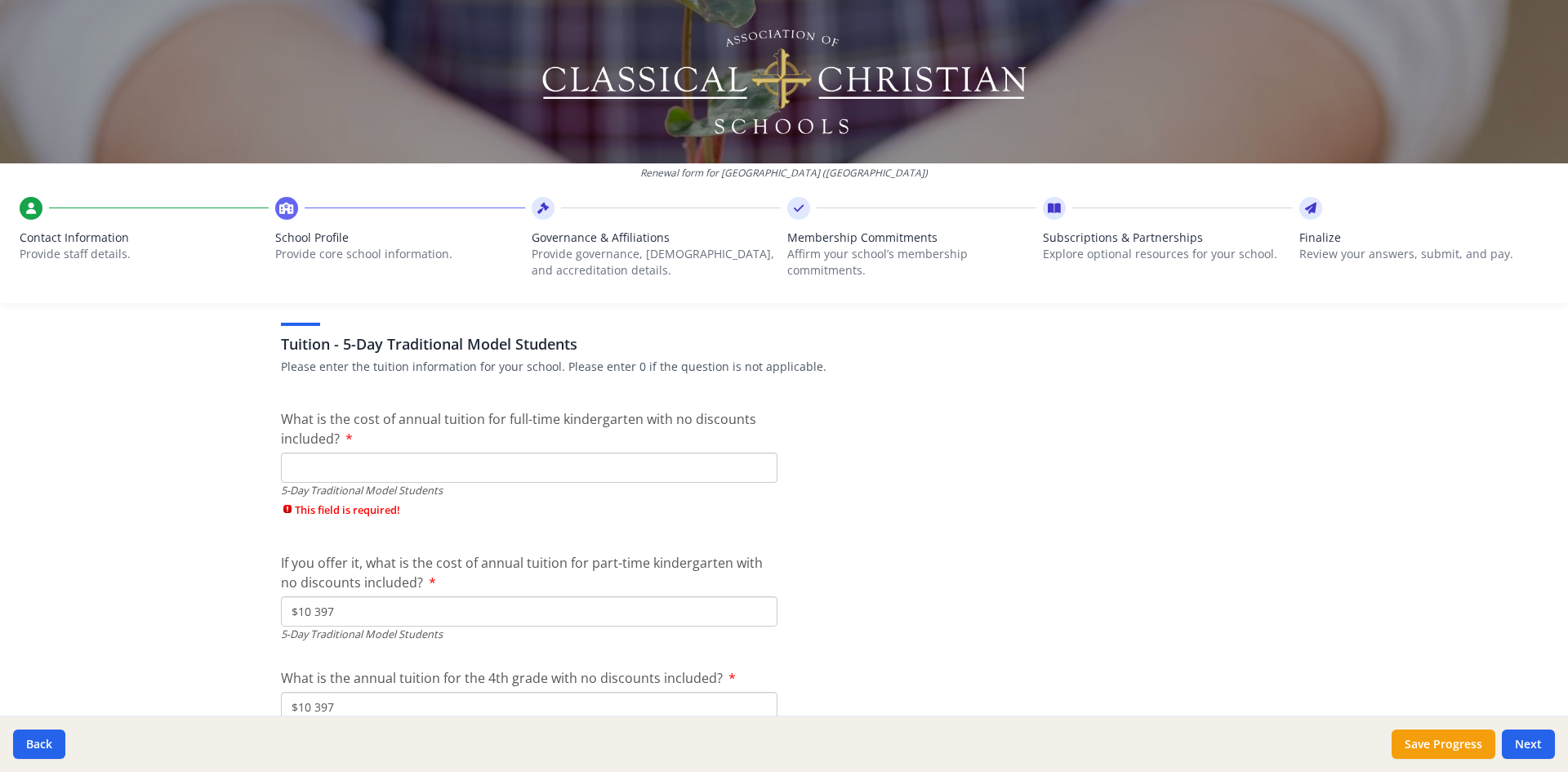
click at [365, 459] on input "What is the cost of annual tuition for full-time kindergarten with no discounts…" at bounding box center [530, 467] width 497 height 30
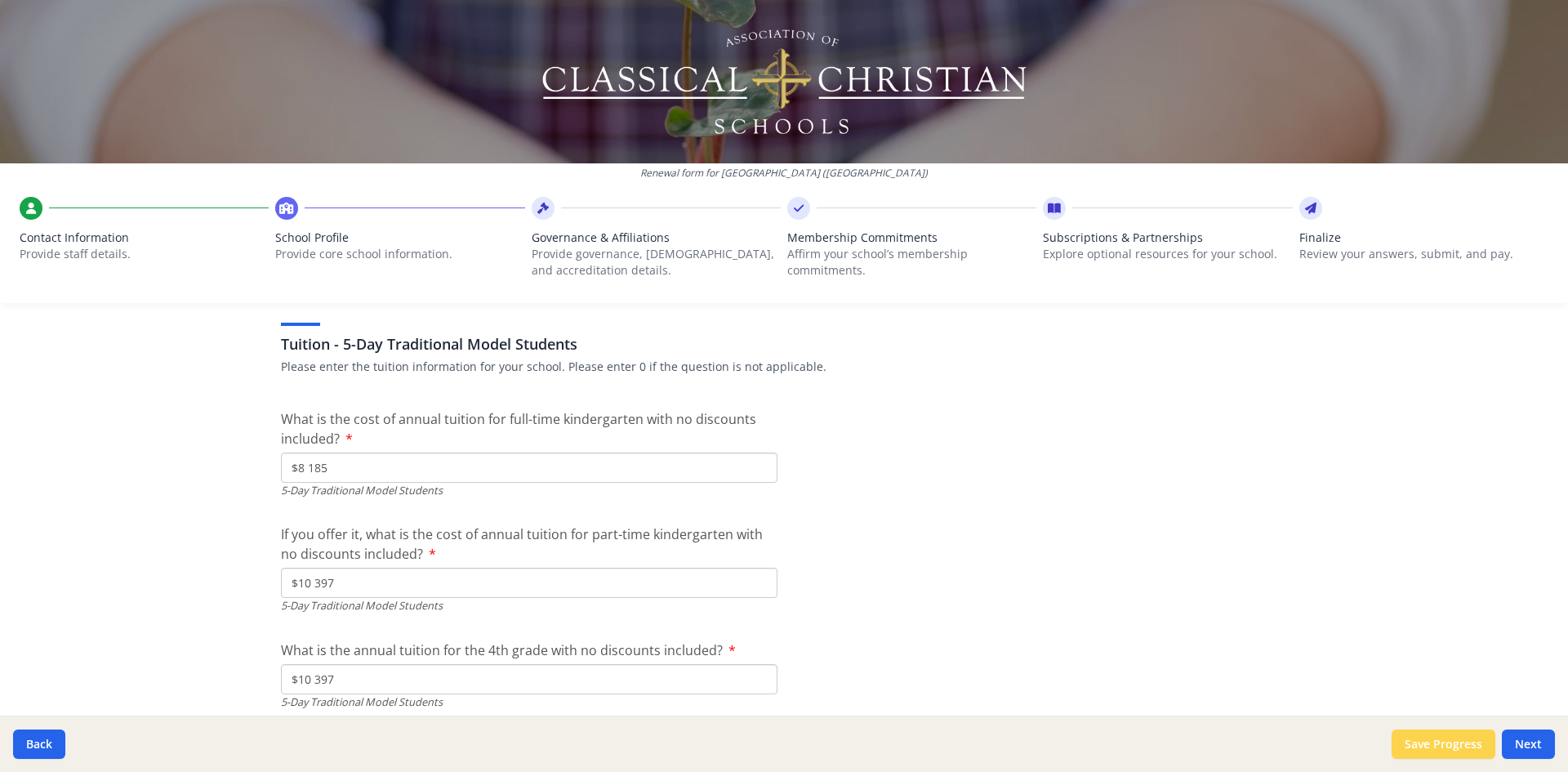
type input "$8 185"
click at [1306, 624] on button "Save Progress" at bounding box center [1444, 744] width 103 height 30
